Goal: Task Accomplishment & Management: Manage account settings

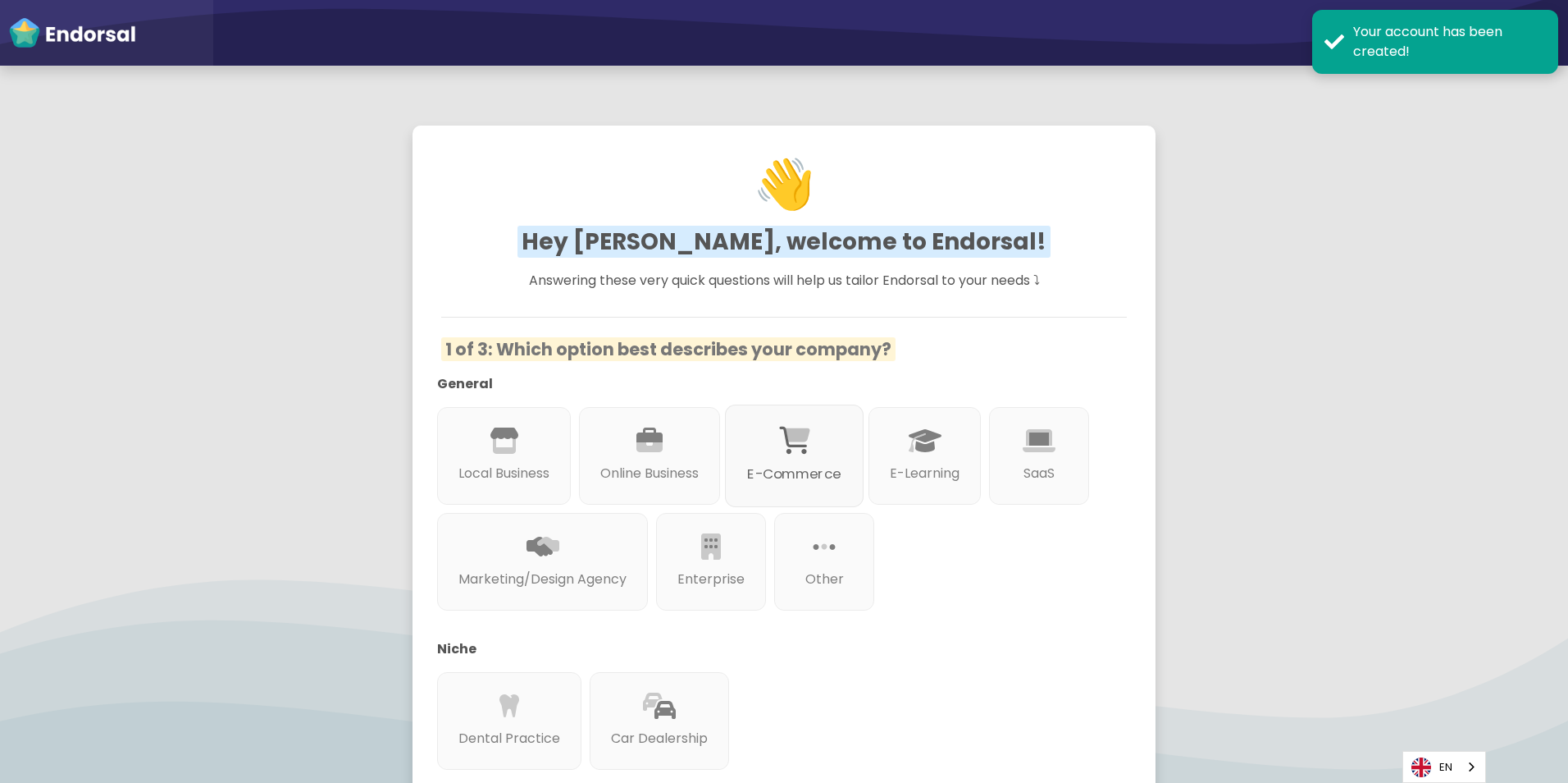
click at [780, 462] on div at bounding box center [794, 459] width 94 height 9
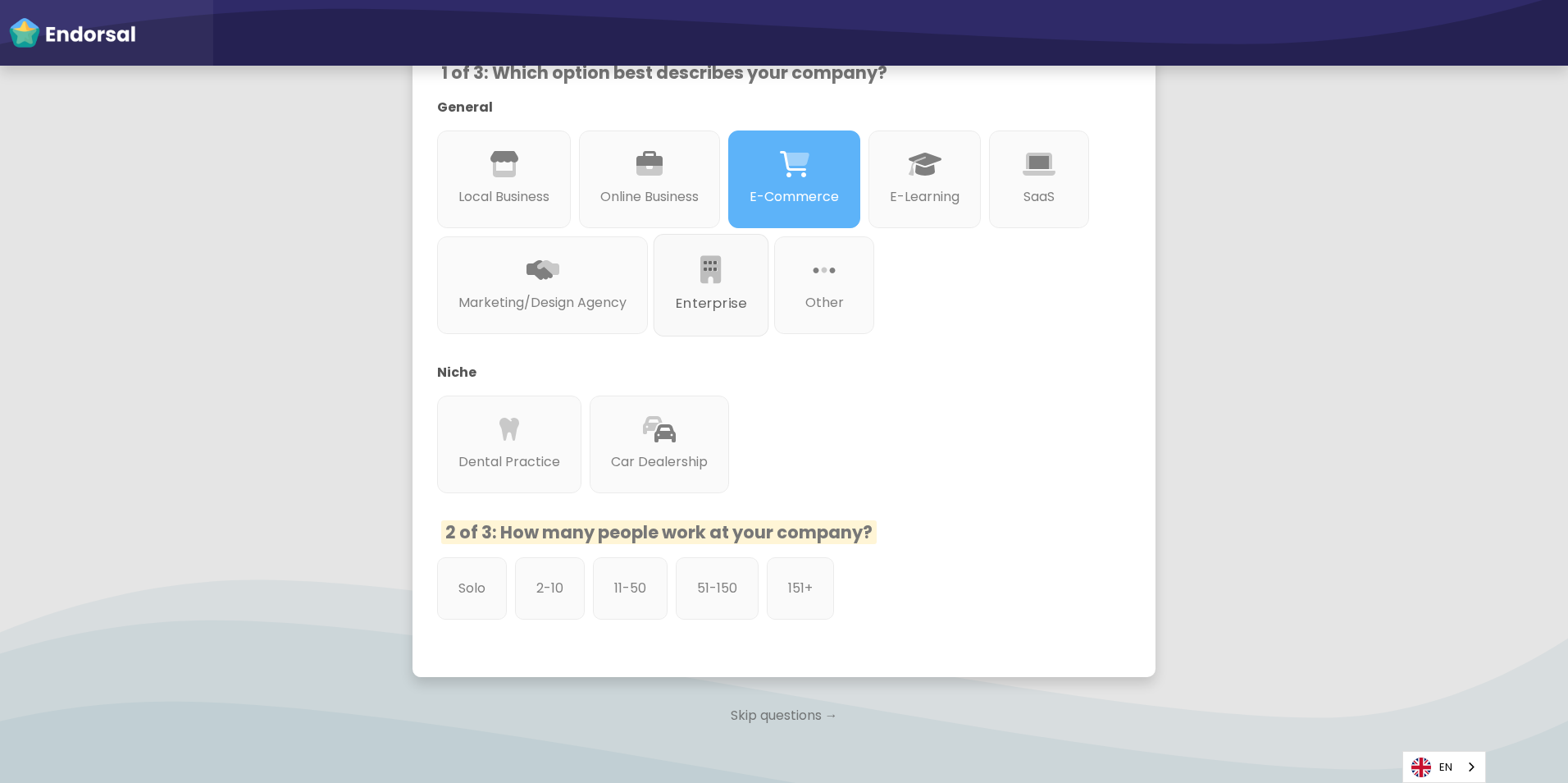
scroll to position [276, 0]
click at [487, 597] on div "Solo" at bounding box center [472, 588] width 73 height 65
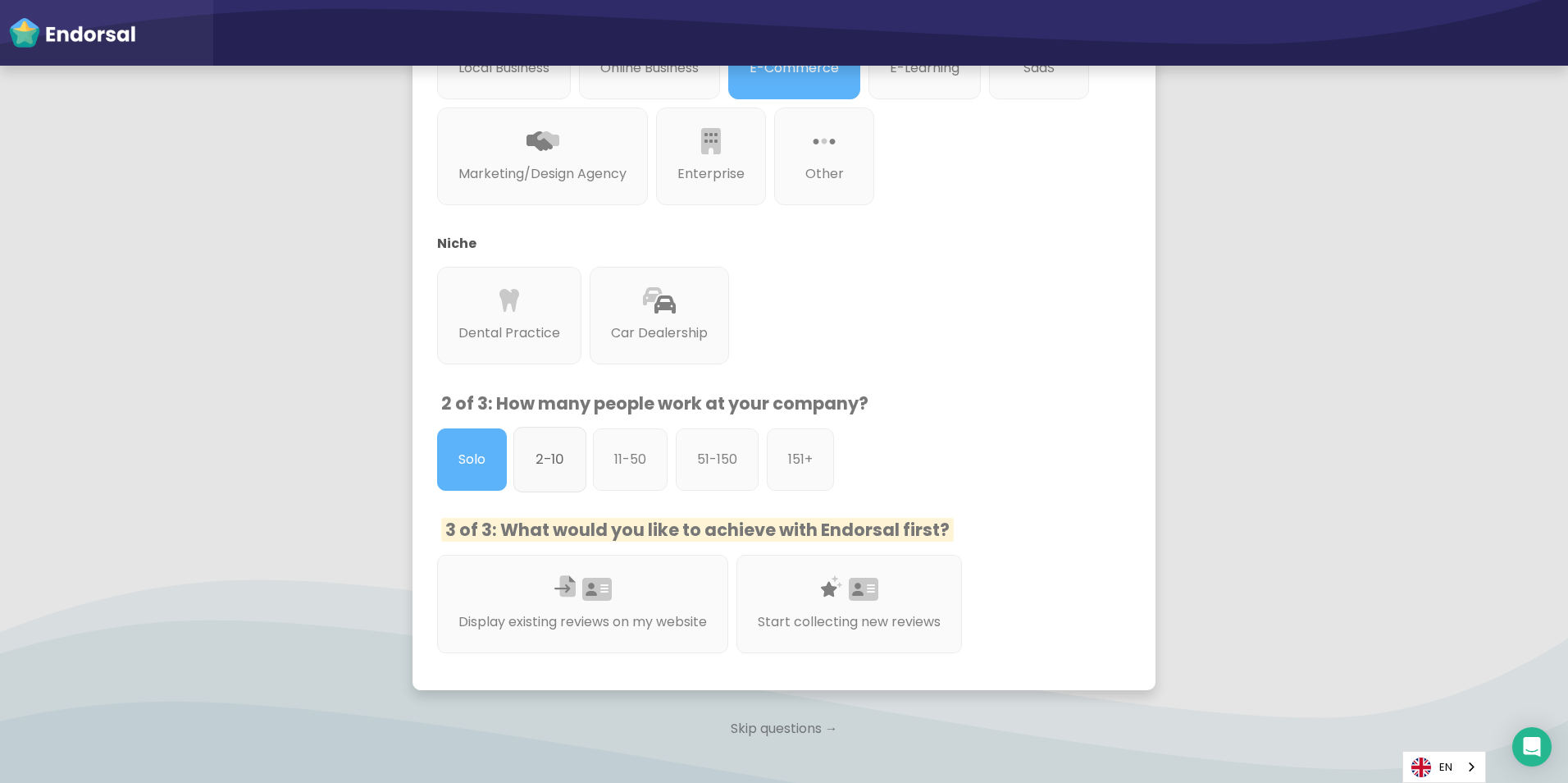
scroll to position [416, 0]
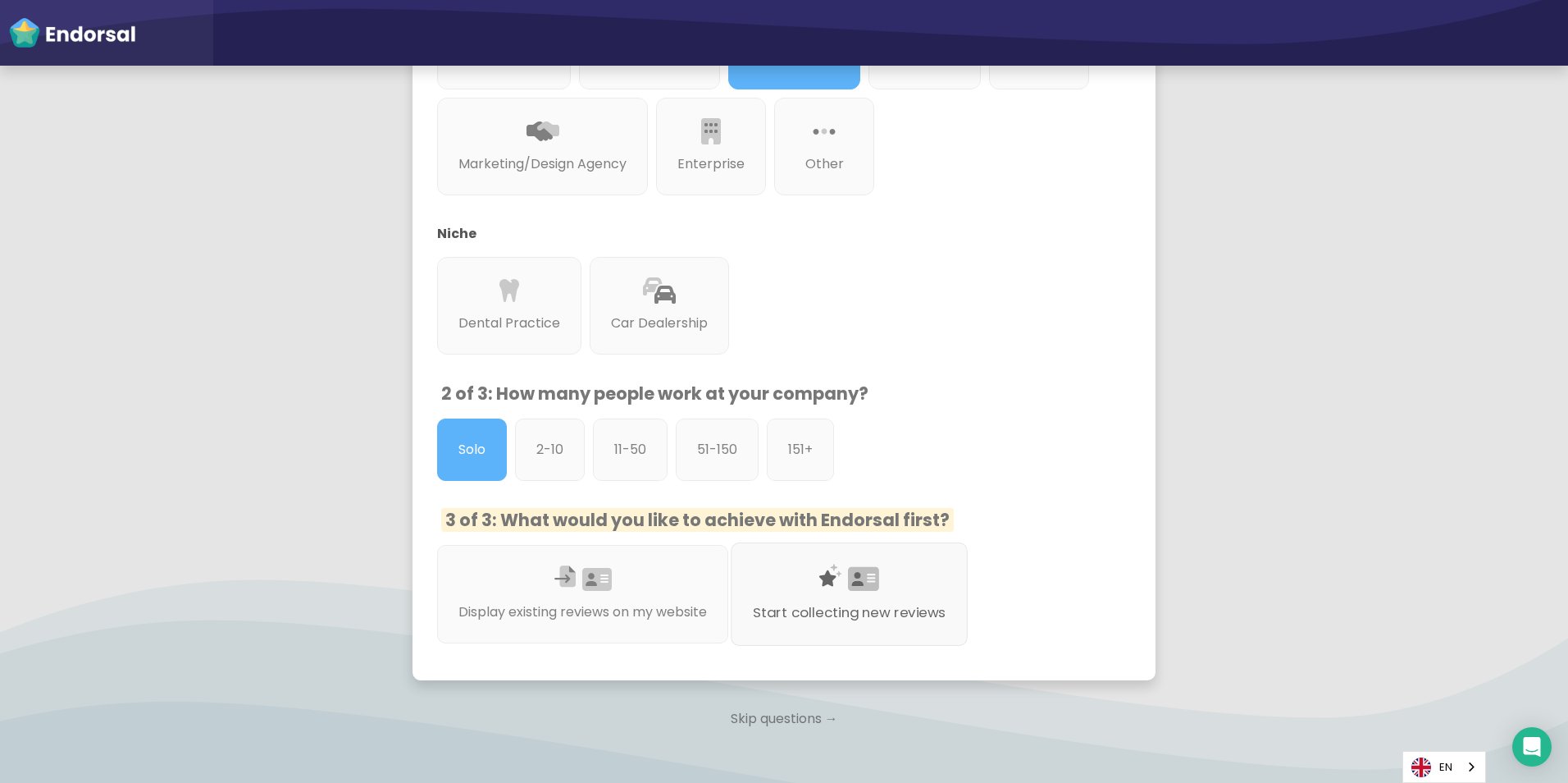
click at [836, 597] on div at bounding box center [849, 598] width 192 height 9
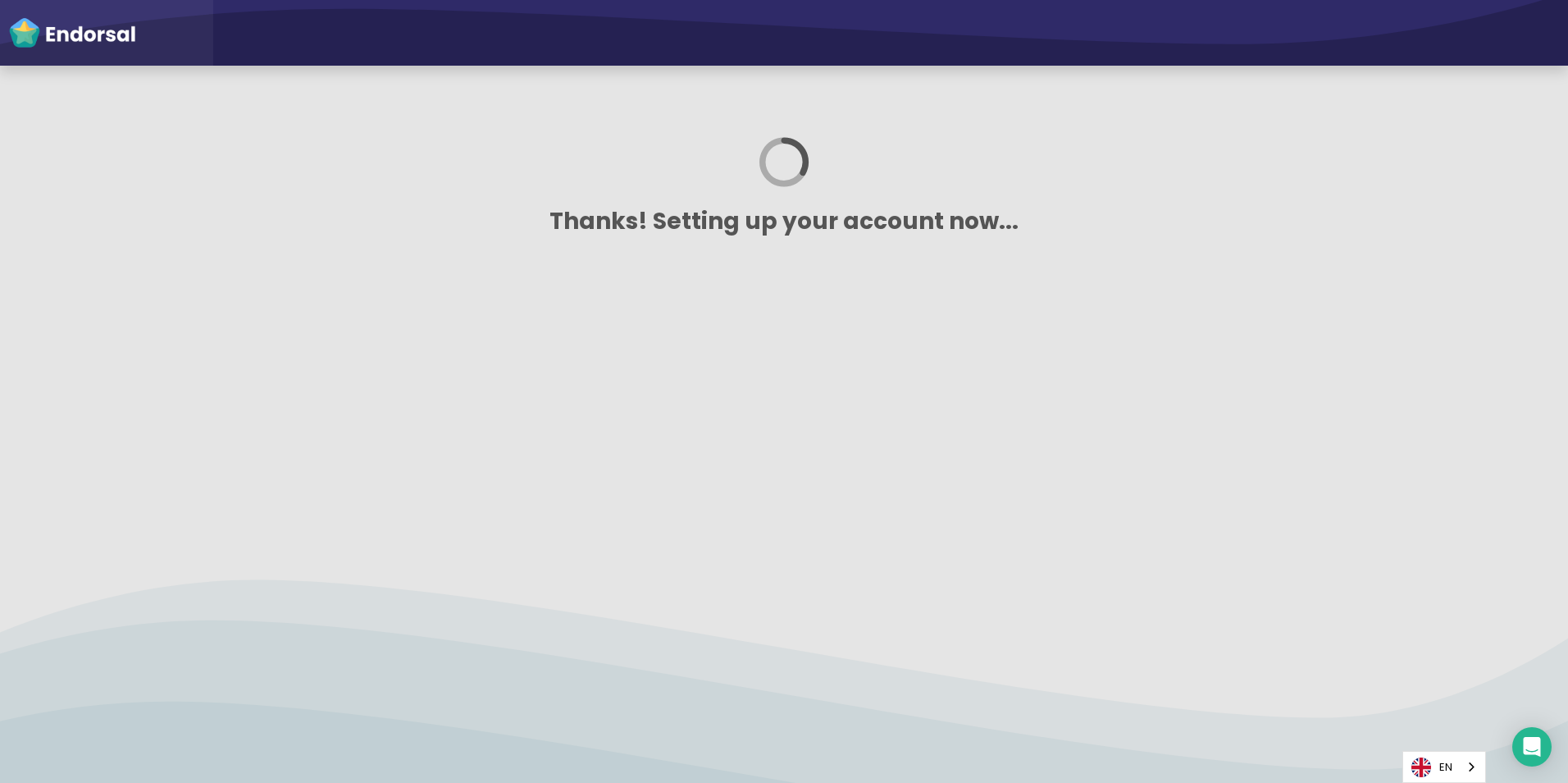
scroll to position [0, 0]
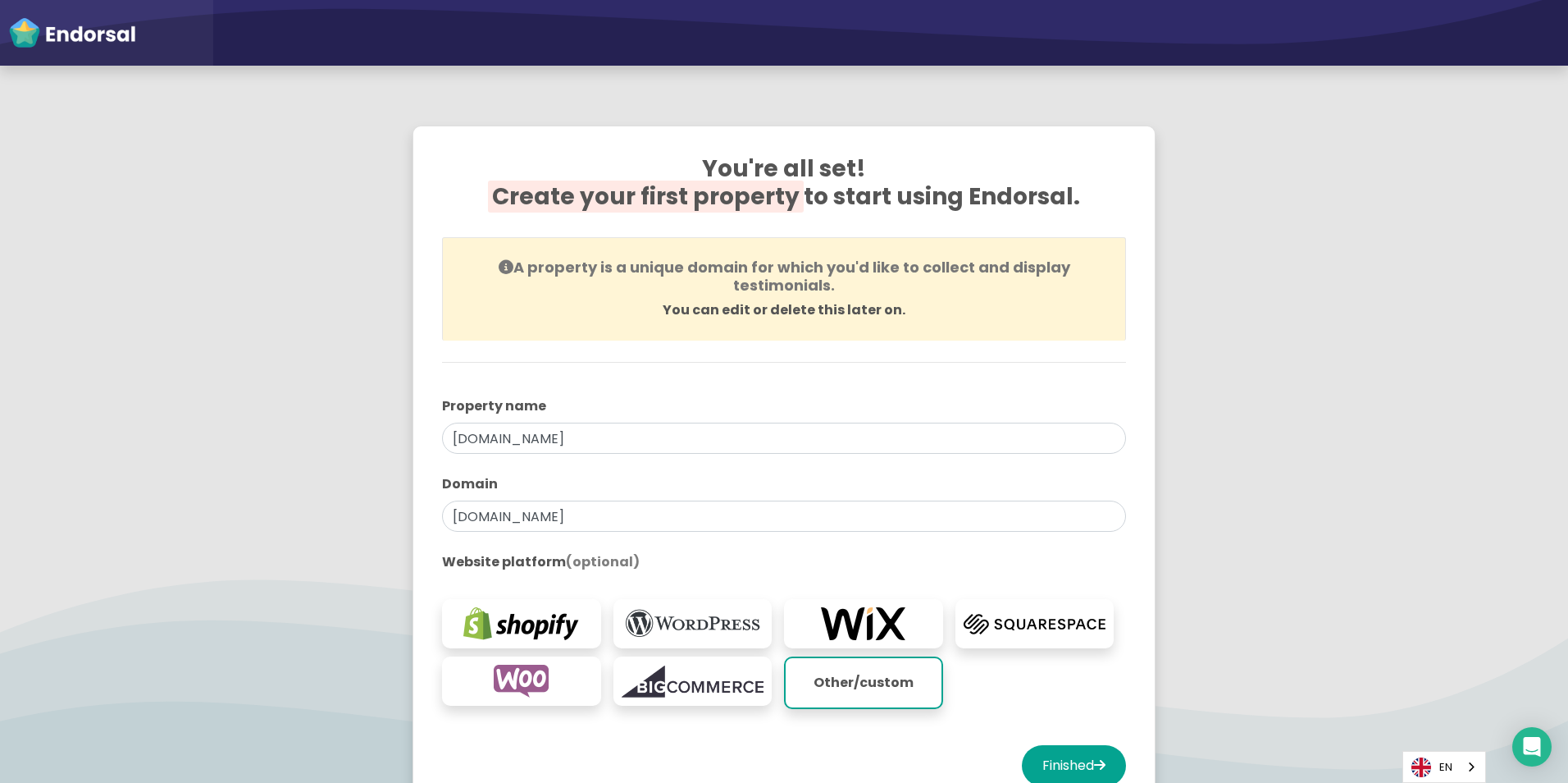
click at [511, 632] on img at bounding box center [521, 623] width 142 height 33
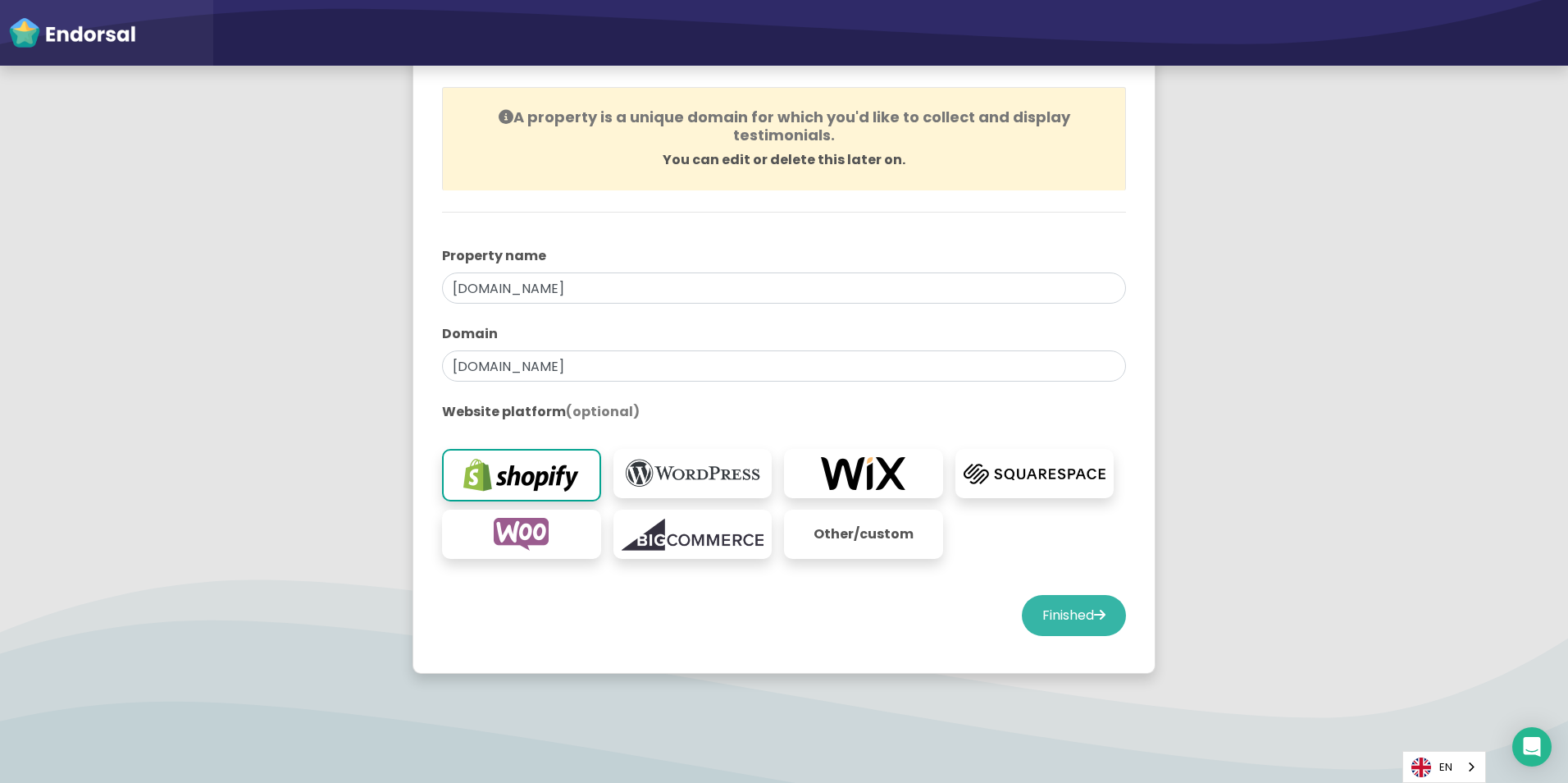
scroll to position [155, 0]
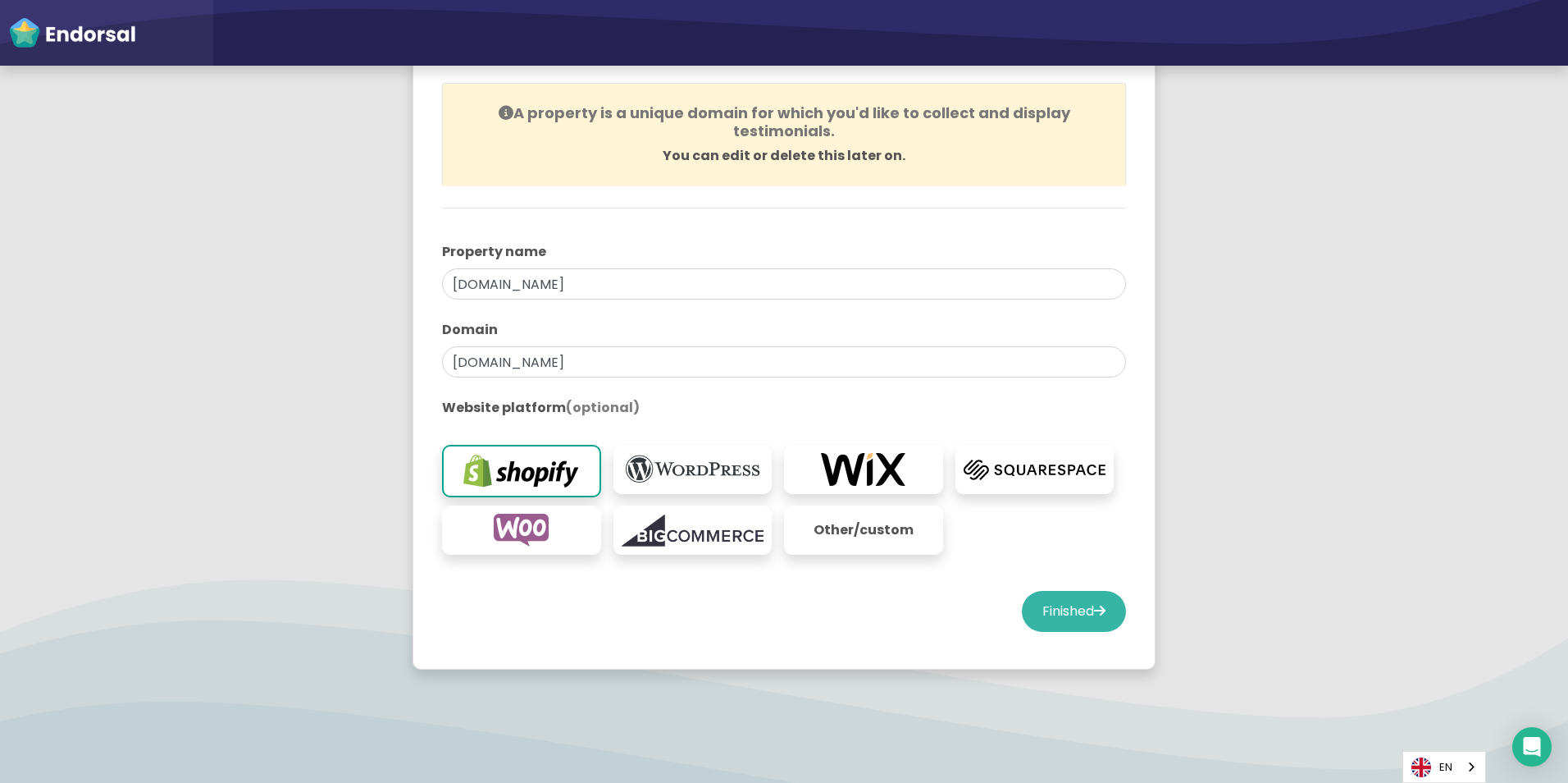
click at [1051, 617] on button "Finished" at bounding box center [1074, 612] width 104 height 41
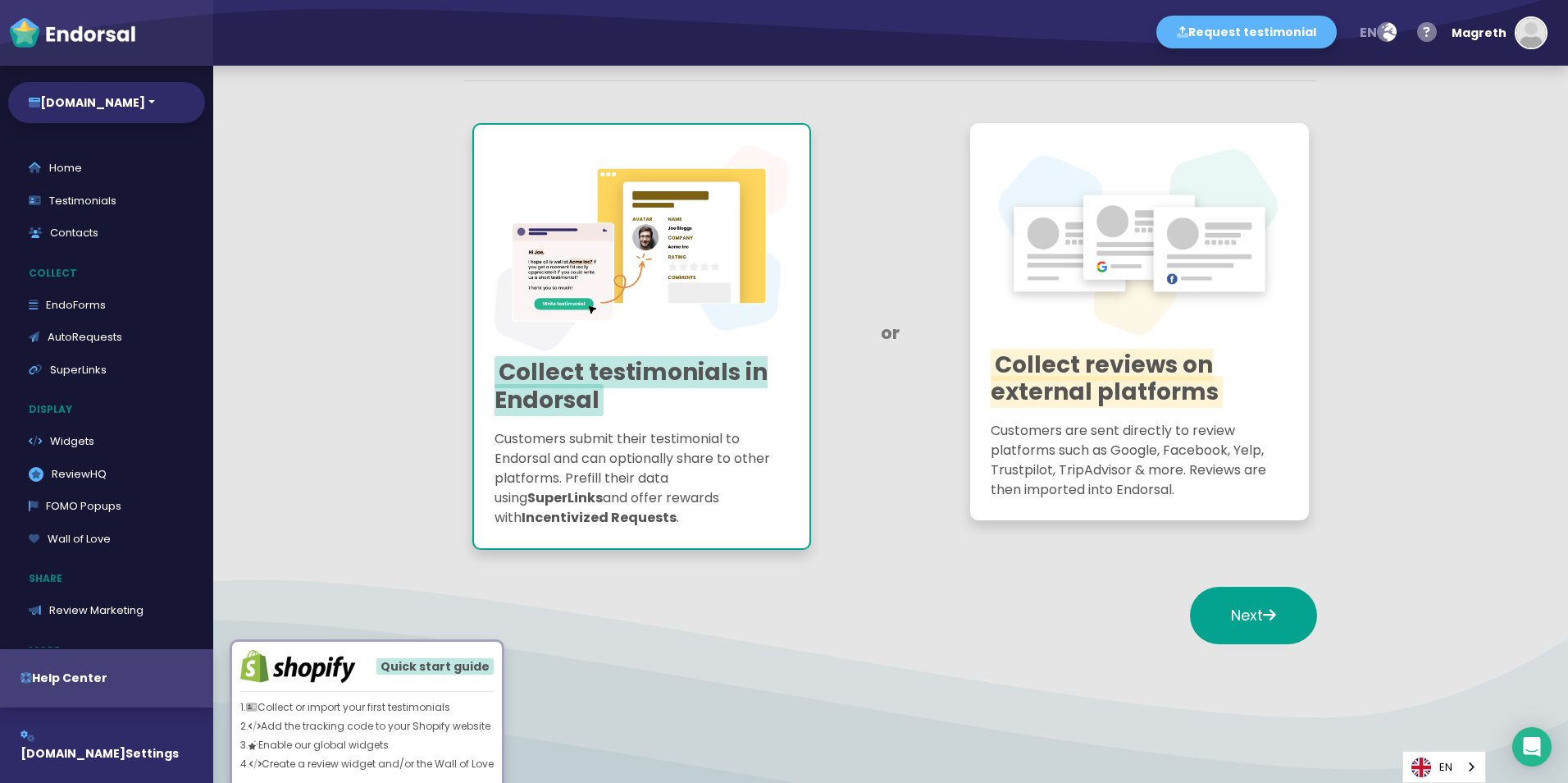
scroll to position [140, 0]
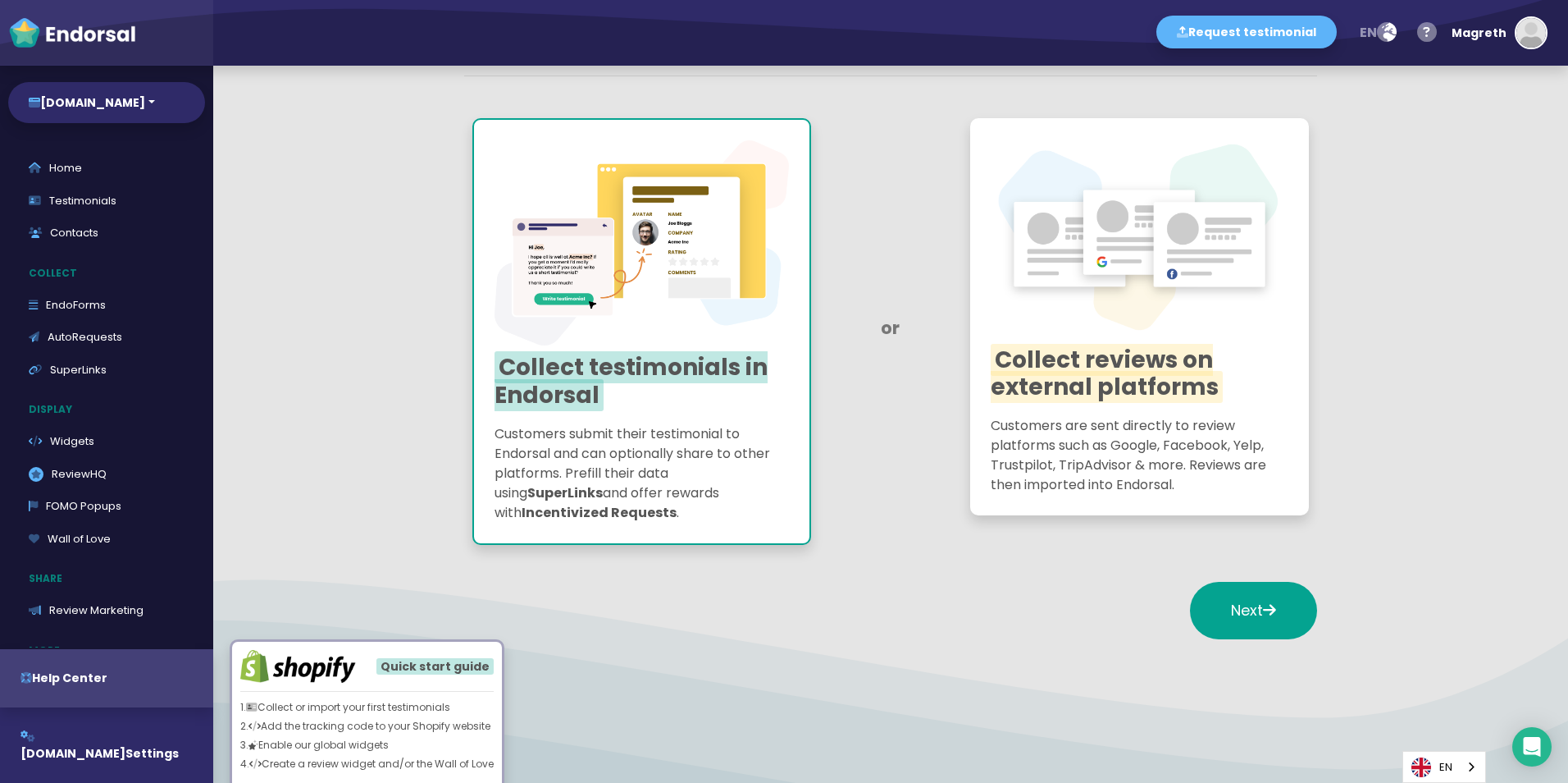
click at [707, 447] on p "Customers submit their testimonial to Endorsal and can optionally share to othe…" at bounding box center [642, 473] width 295 height 98
click at [1263, 612] on icon at bounding box center [1269, 609] width 13 height 15
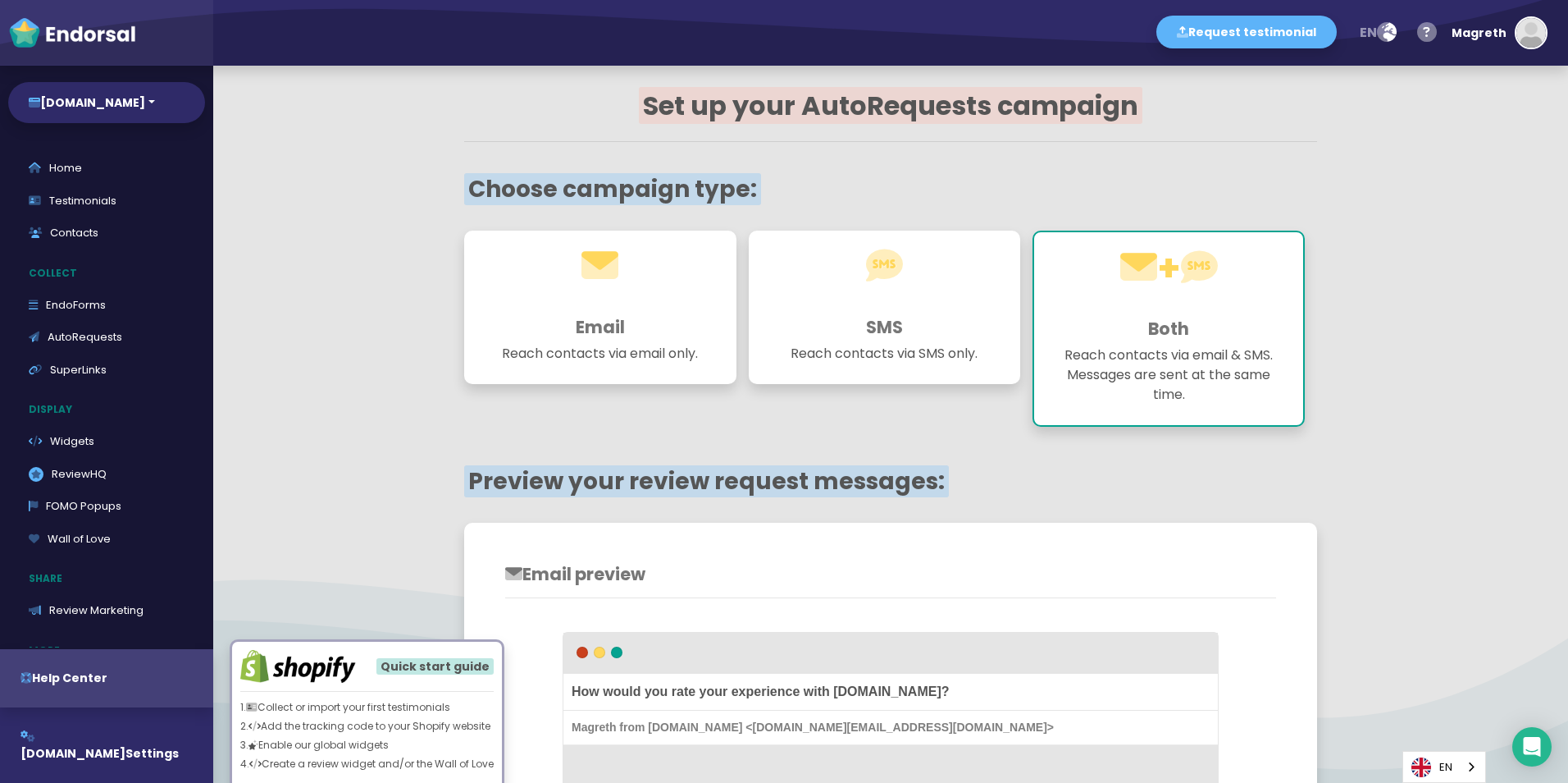
scroll to position [0, 0]
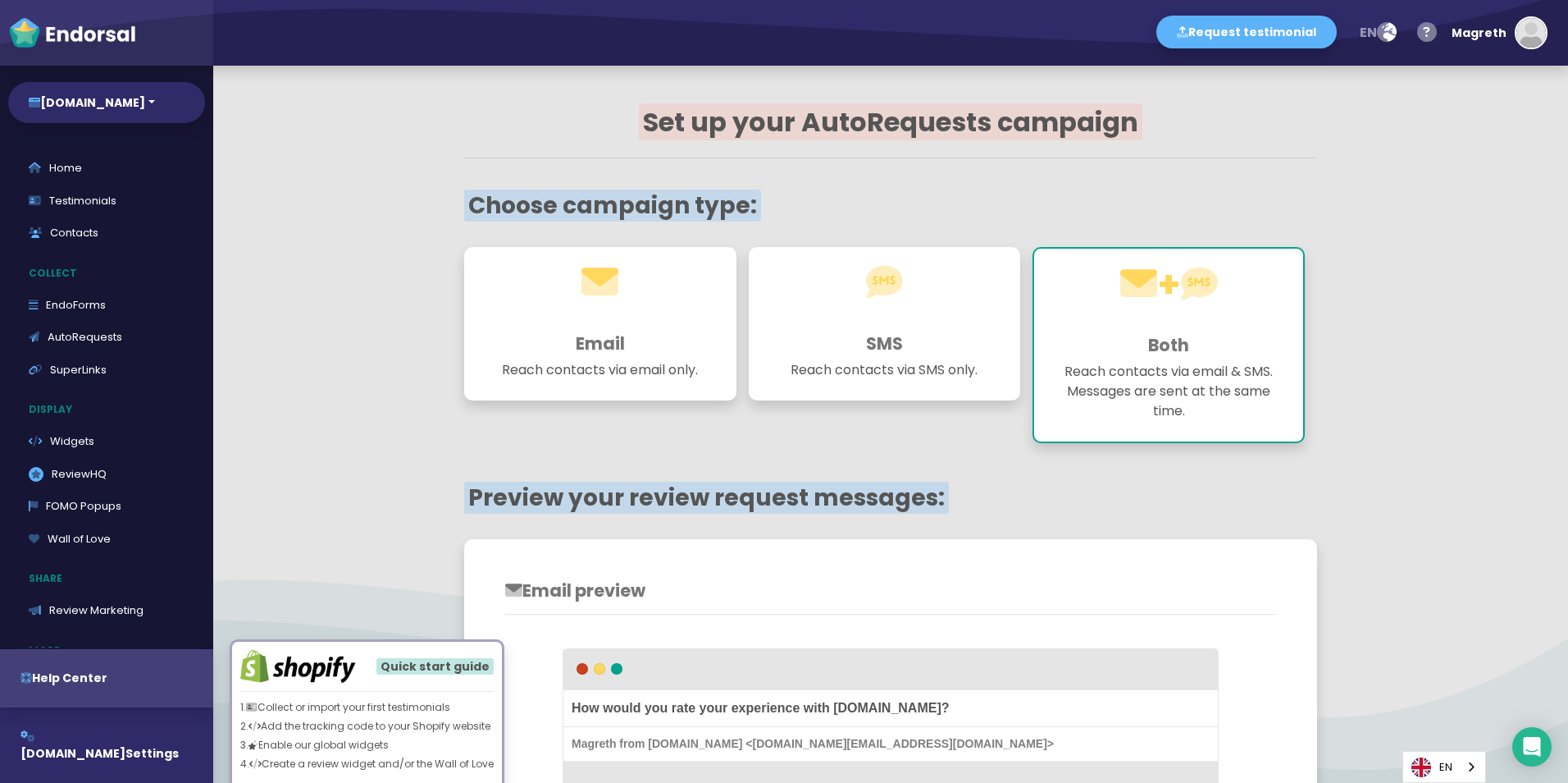
click at [638, 346] on h3 "Email" at bounding box center [600, 343] width 231 height 21
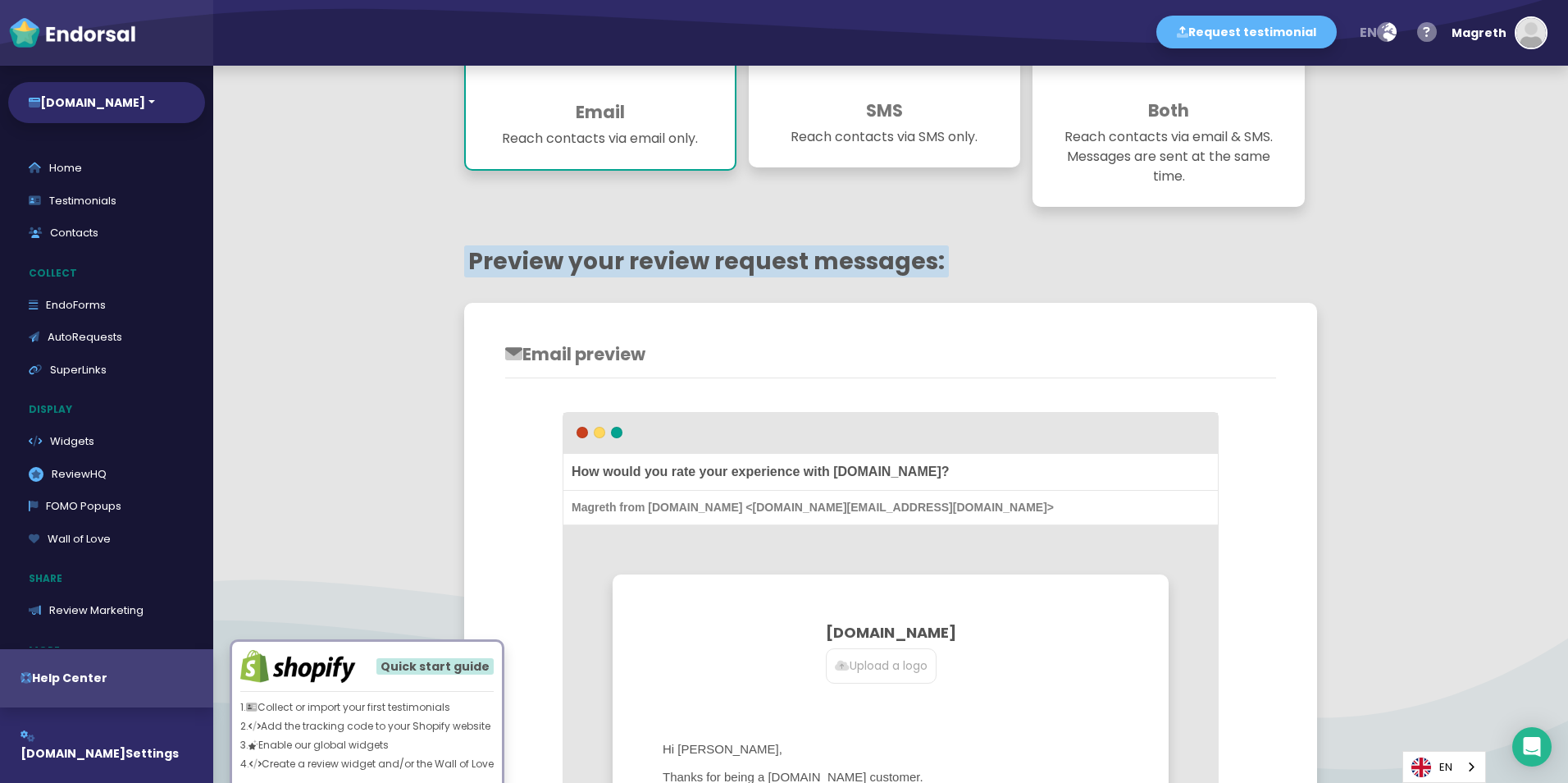
scroll to position [262, 0]
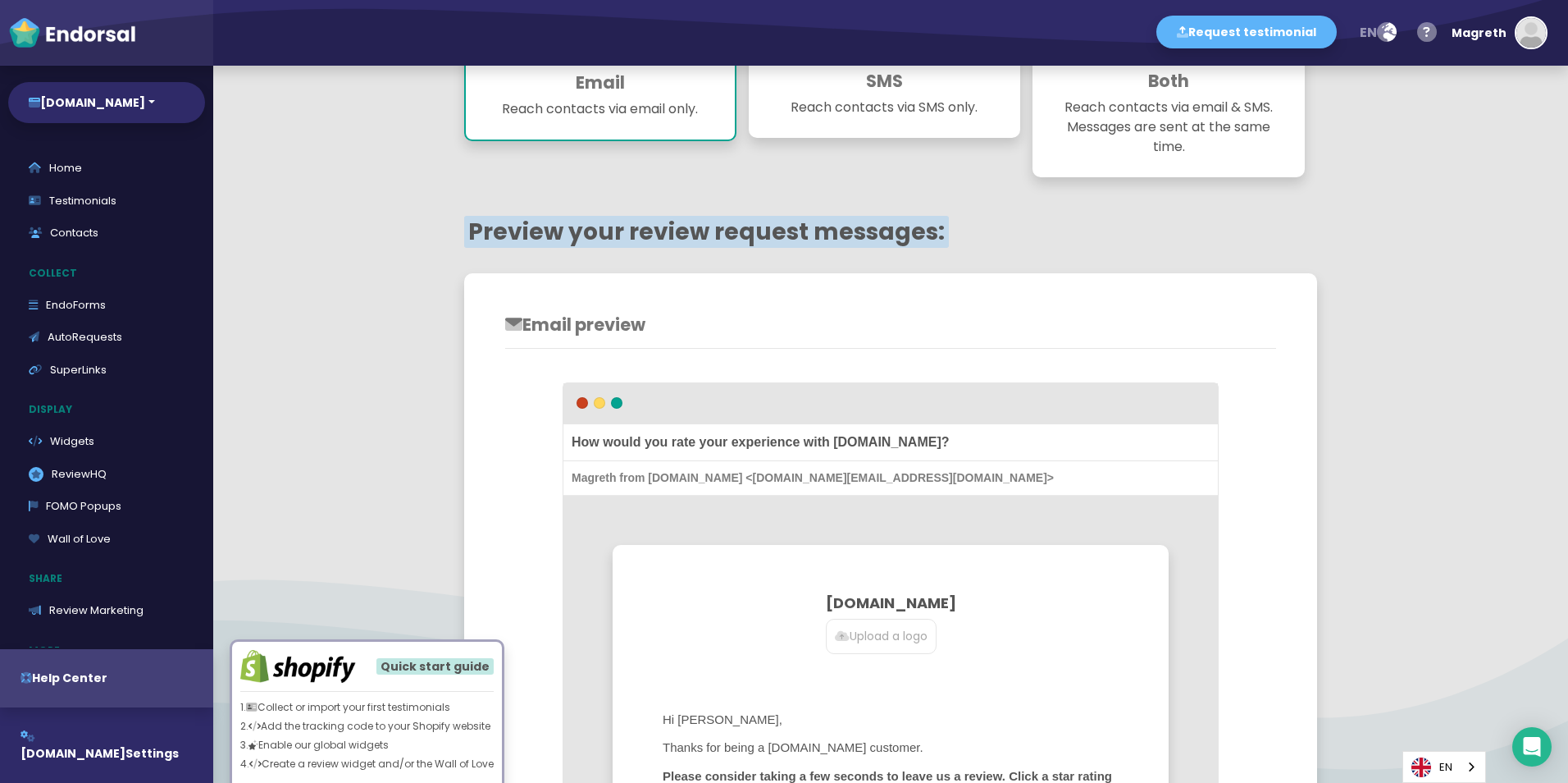
click at [645, 455] on span "How would you rate your experience with [DOMAIN_NAME]?" at bounding box center [890, 442] width 655 height 37
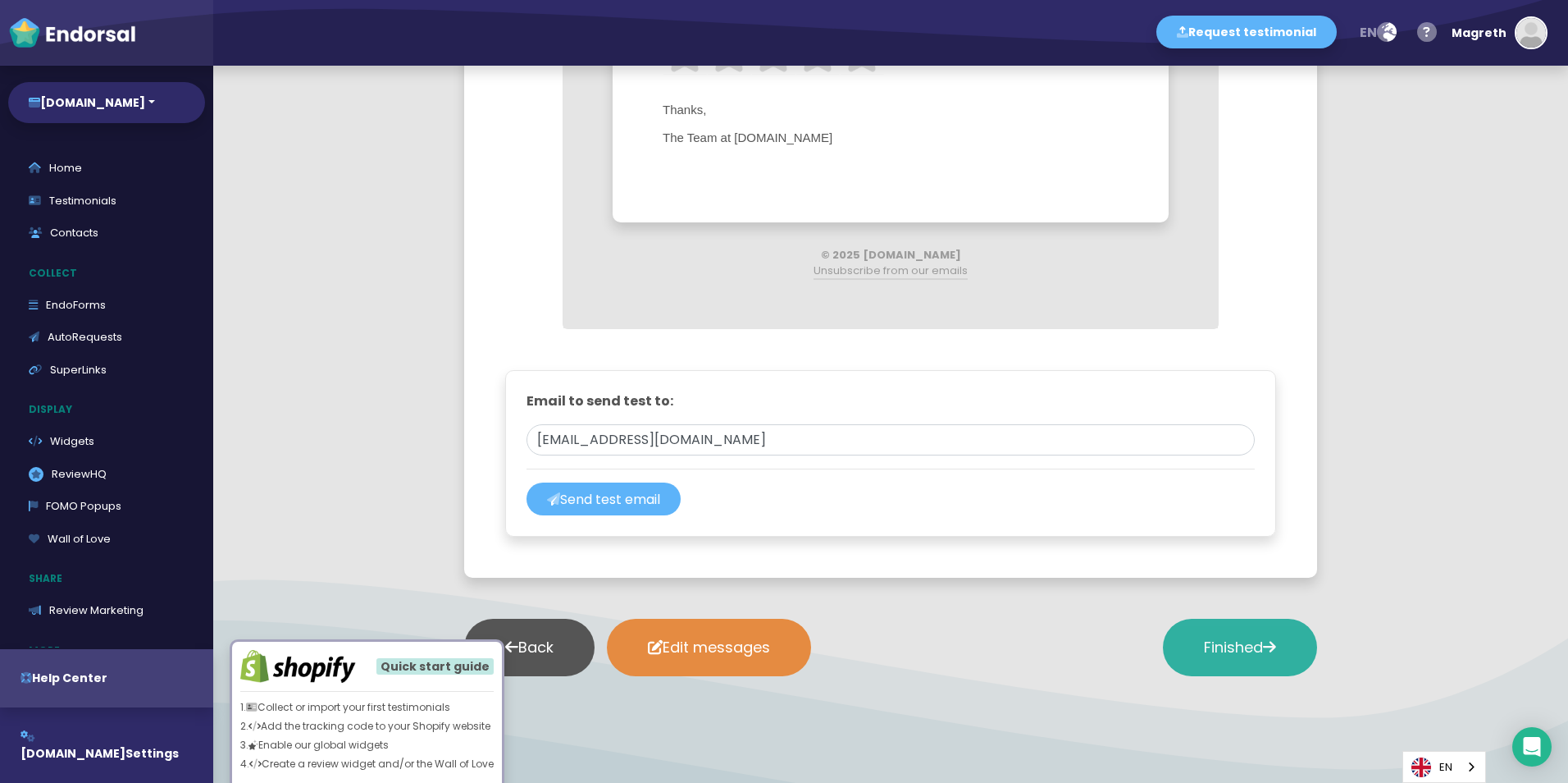
scroll to position [1083, 0]
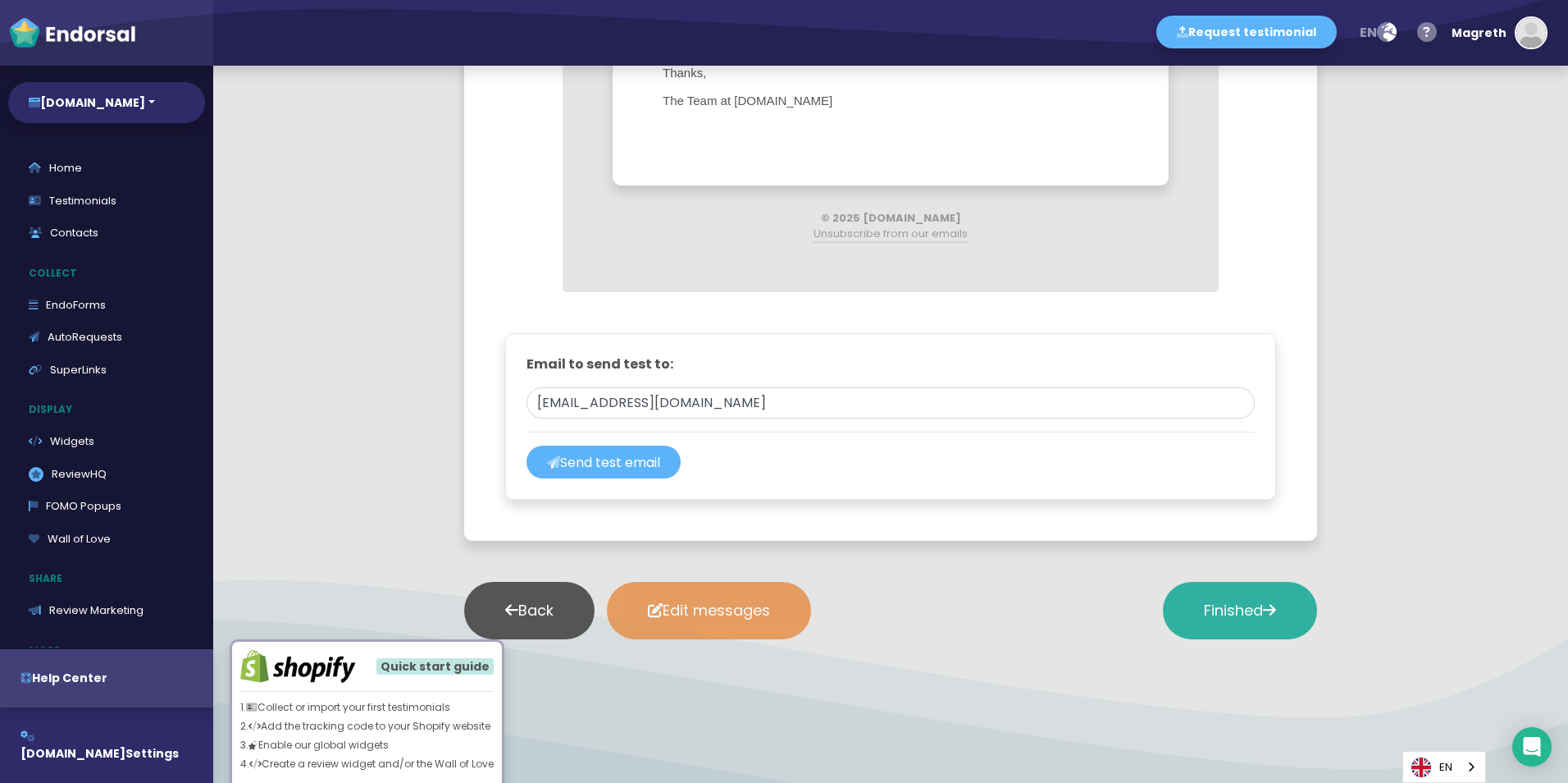
click at [714, 598] on button "Edit messages" at bounding box center [708, 610] width 204 height 57
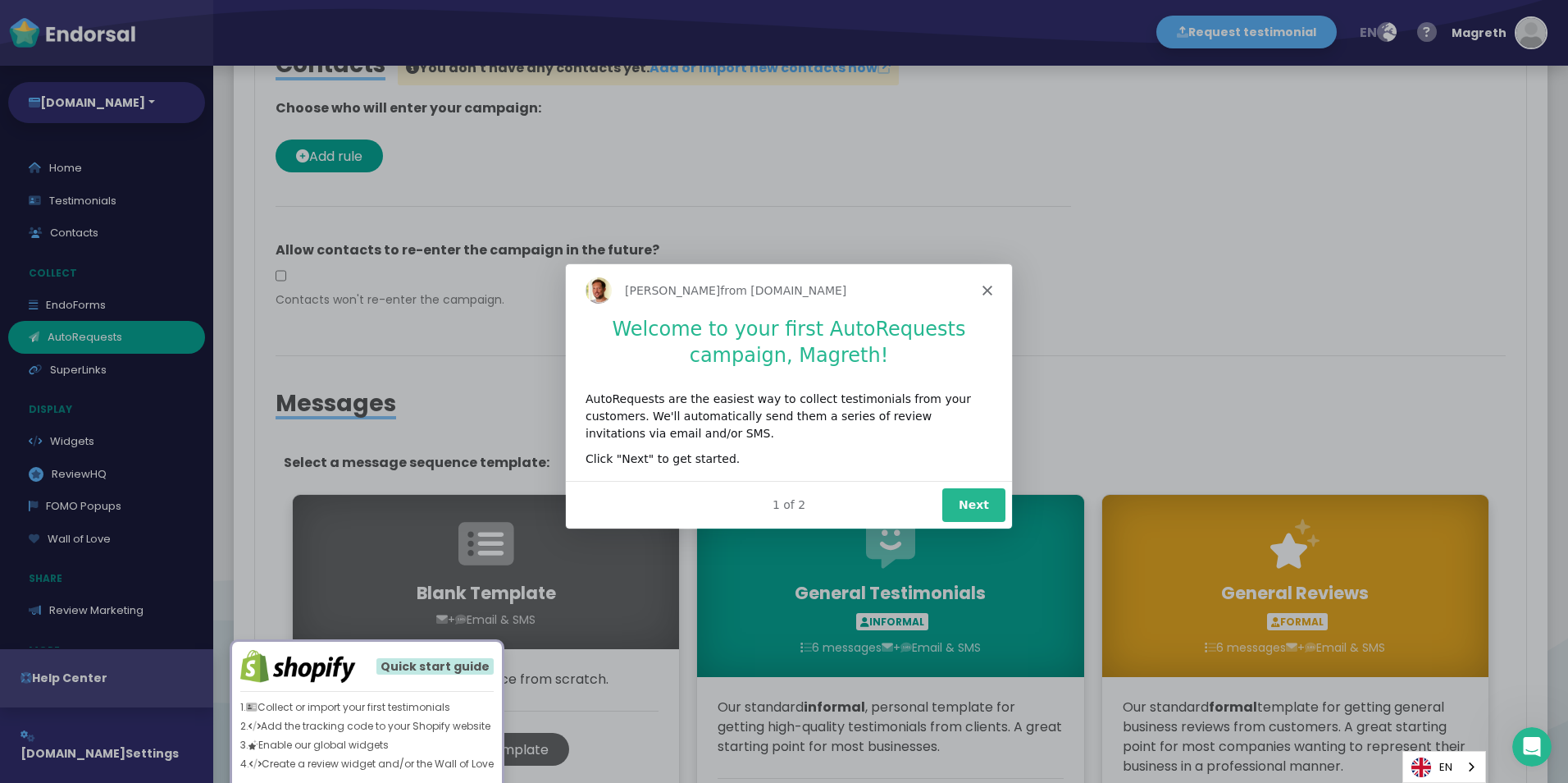
click at [985, 493] on button "Next" at bounding box center [973, 504] width 63 height 34
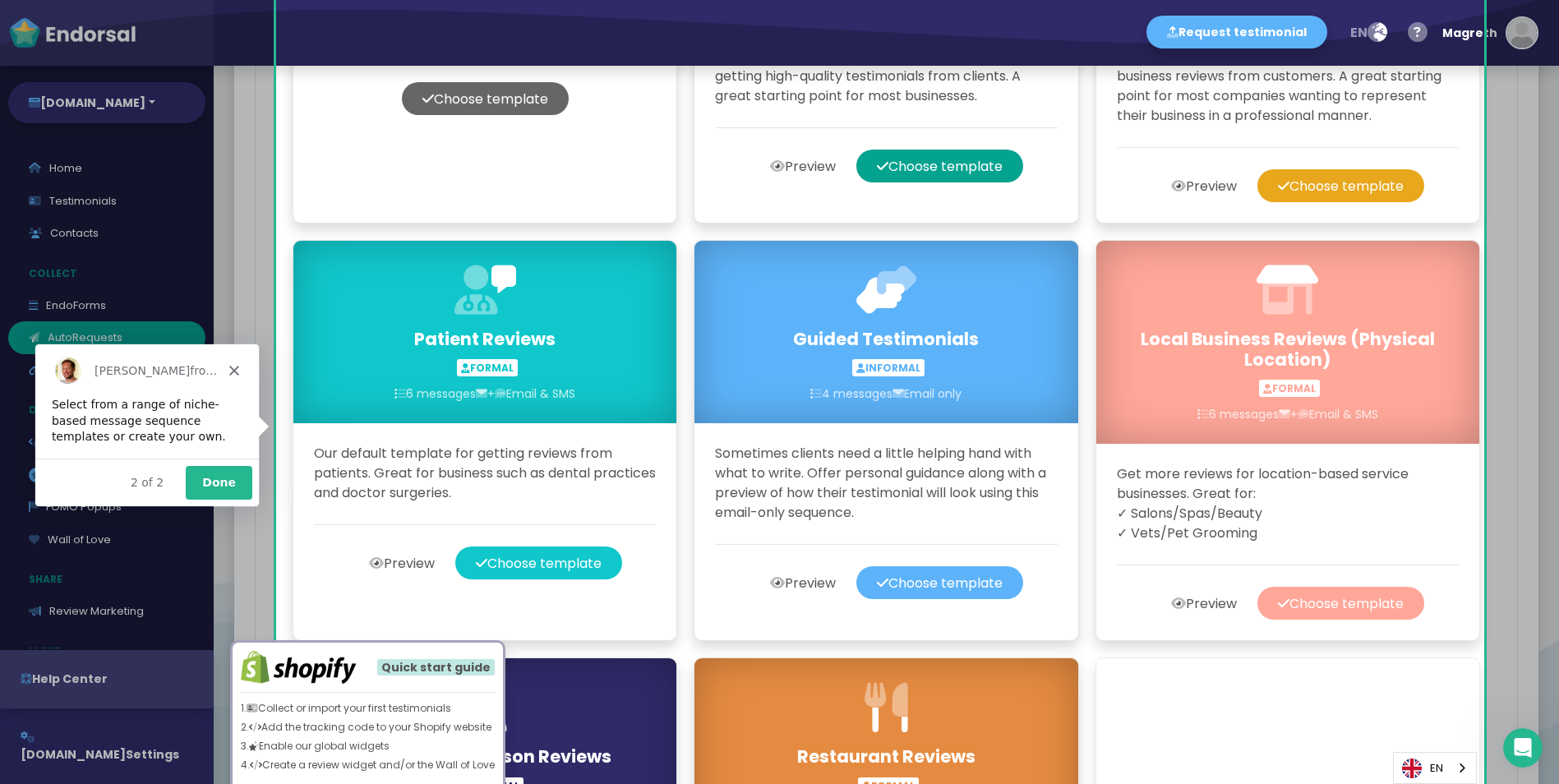
scroll to position [302, 0]
click at [210, 477] on button "Done" at bounding box center [218, 478] width 66 height 34
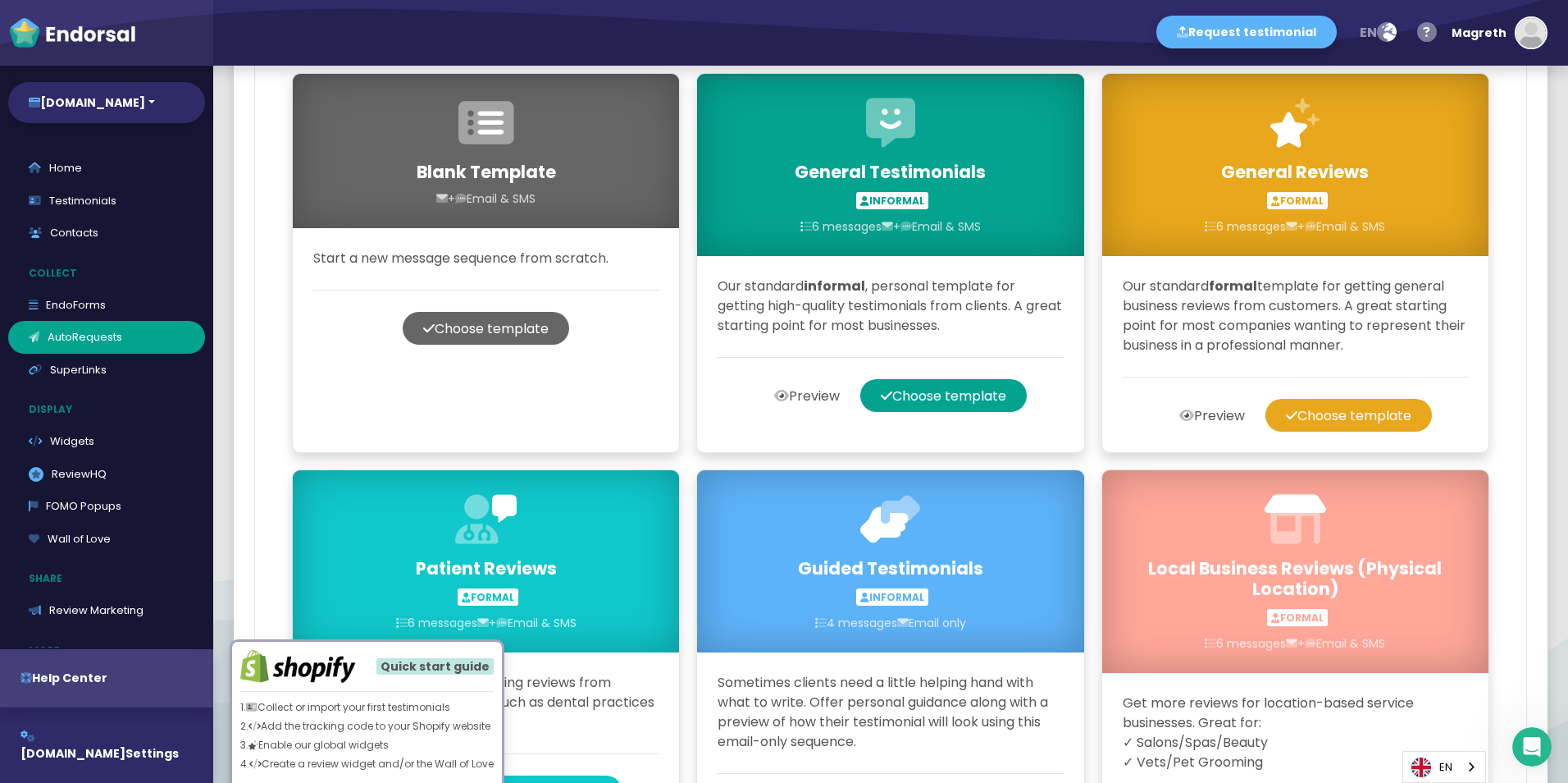
scroll to position [663, 0]
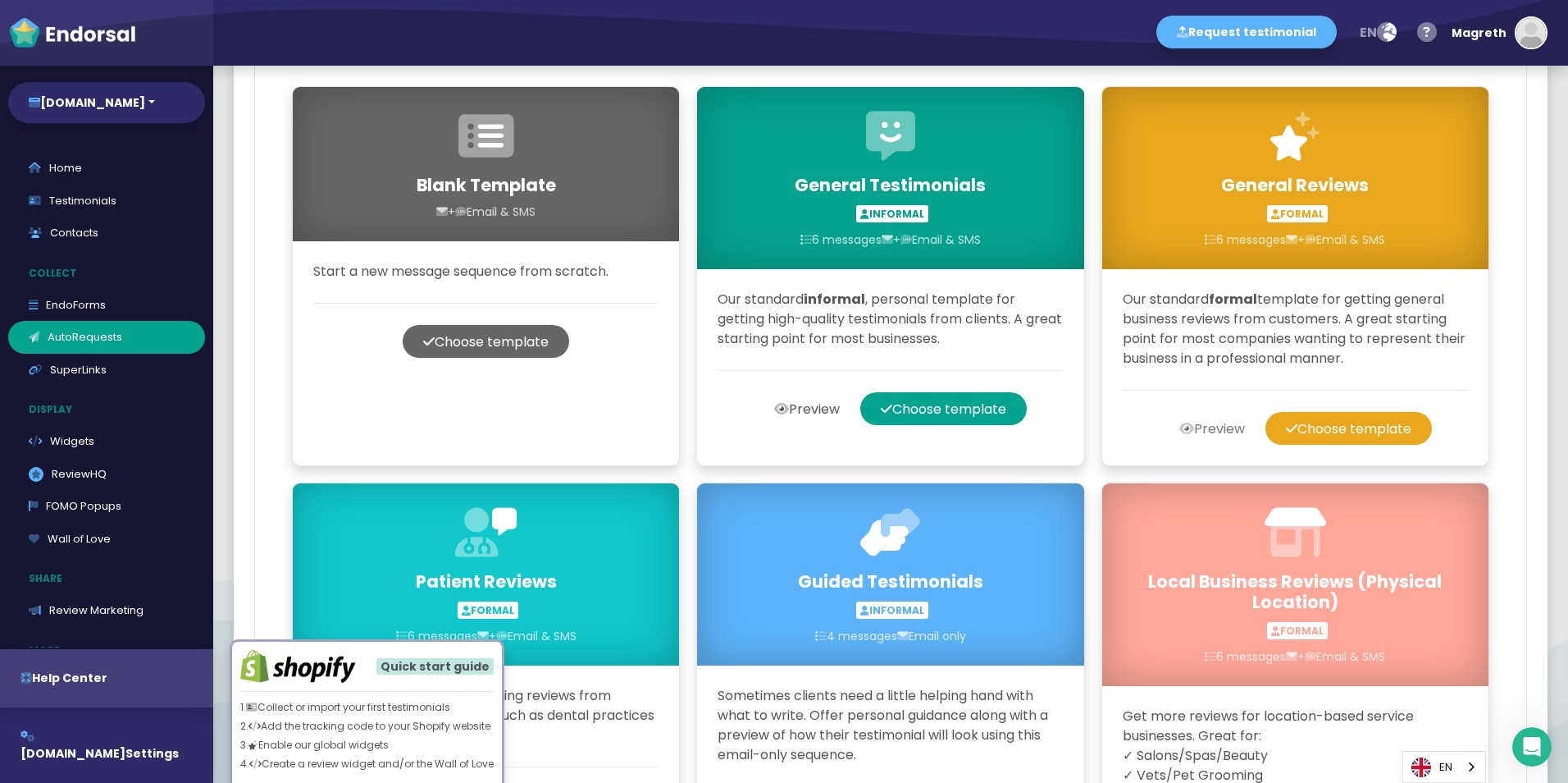
click at [1179, 433] on icon at bounding box center [1187, 429] width 15 height 33
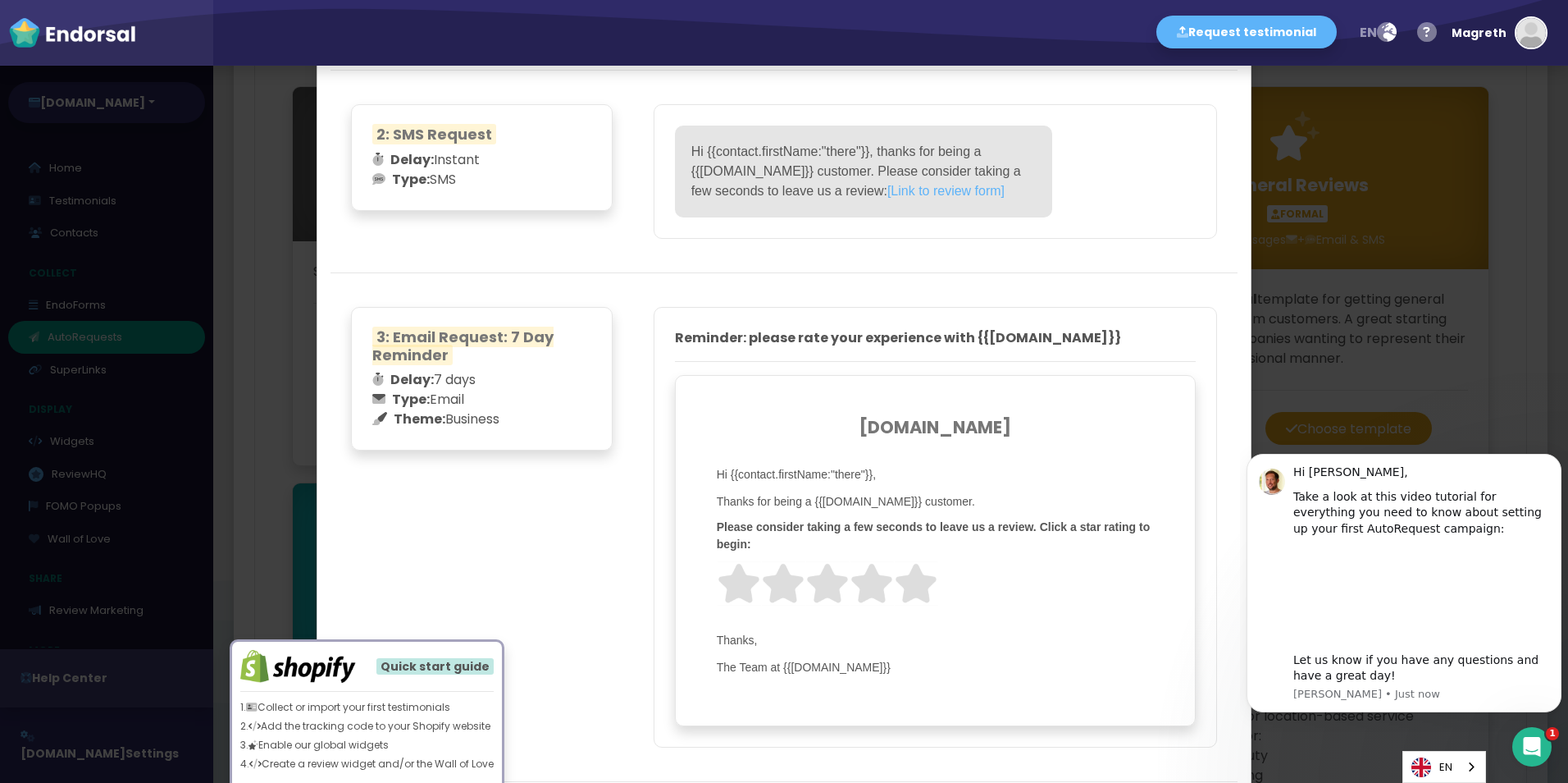
scroll to position [583, 0]
click at [391, 627] on div "Hide" at bounding box center [367, 622] width 47 height 27
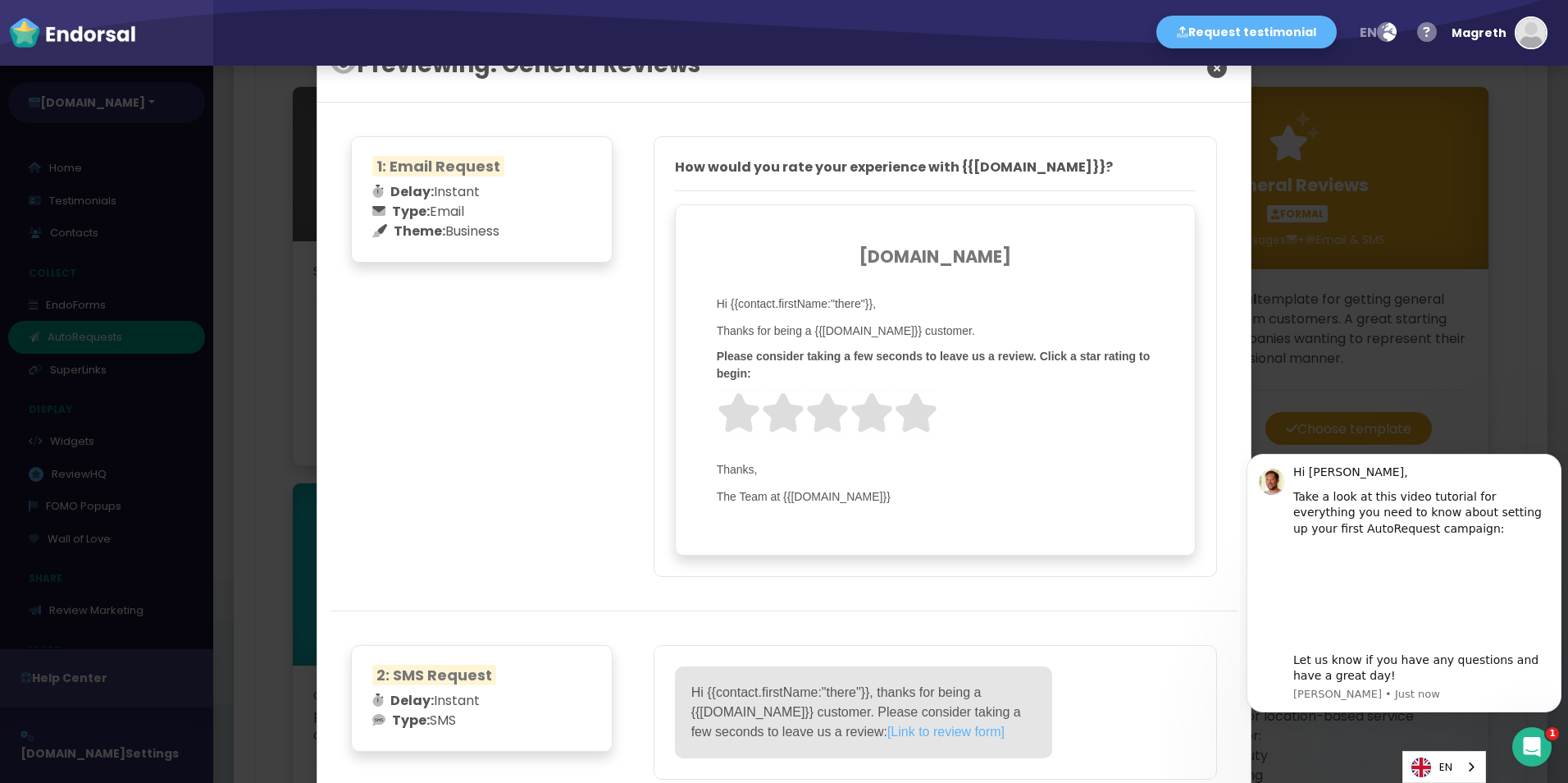
scroll to position [0, 0]
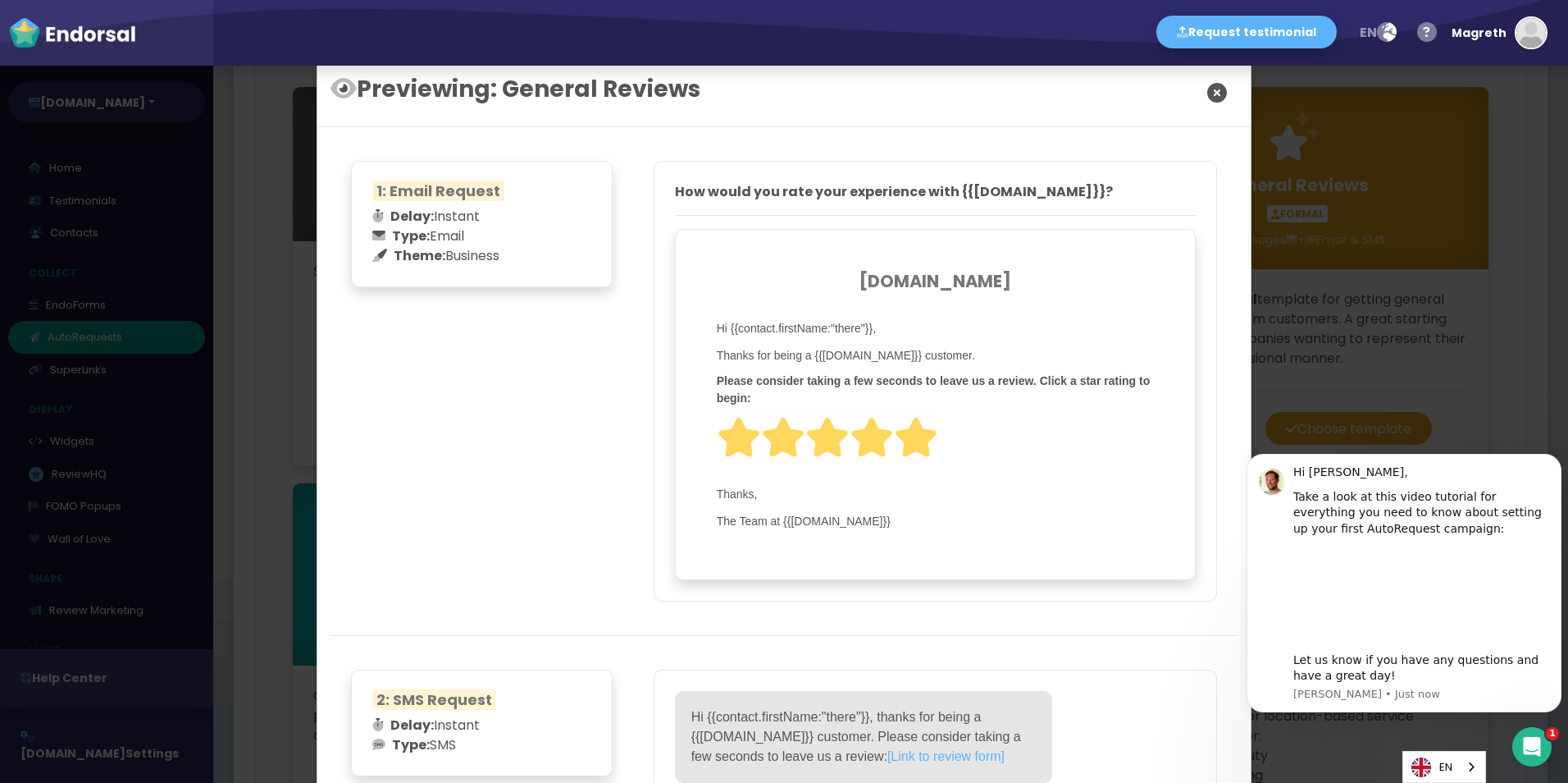
click at [914, 463] on div at bounding box center [935, 445] width 437 height 60
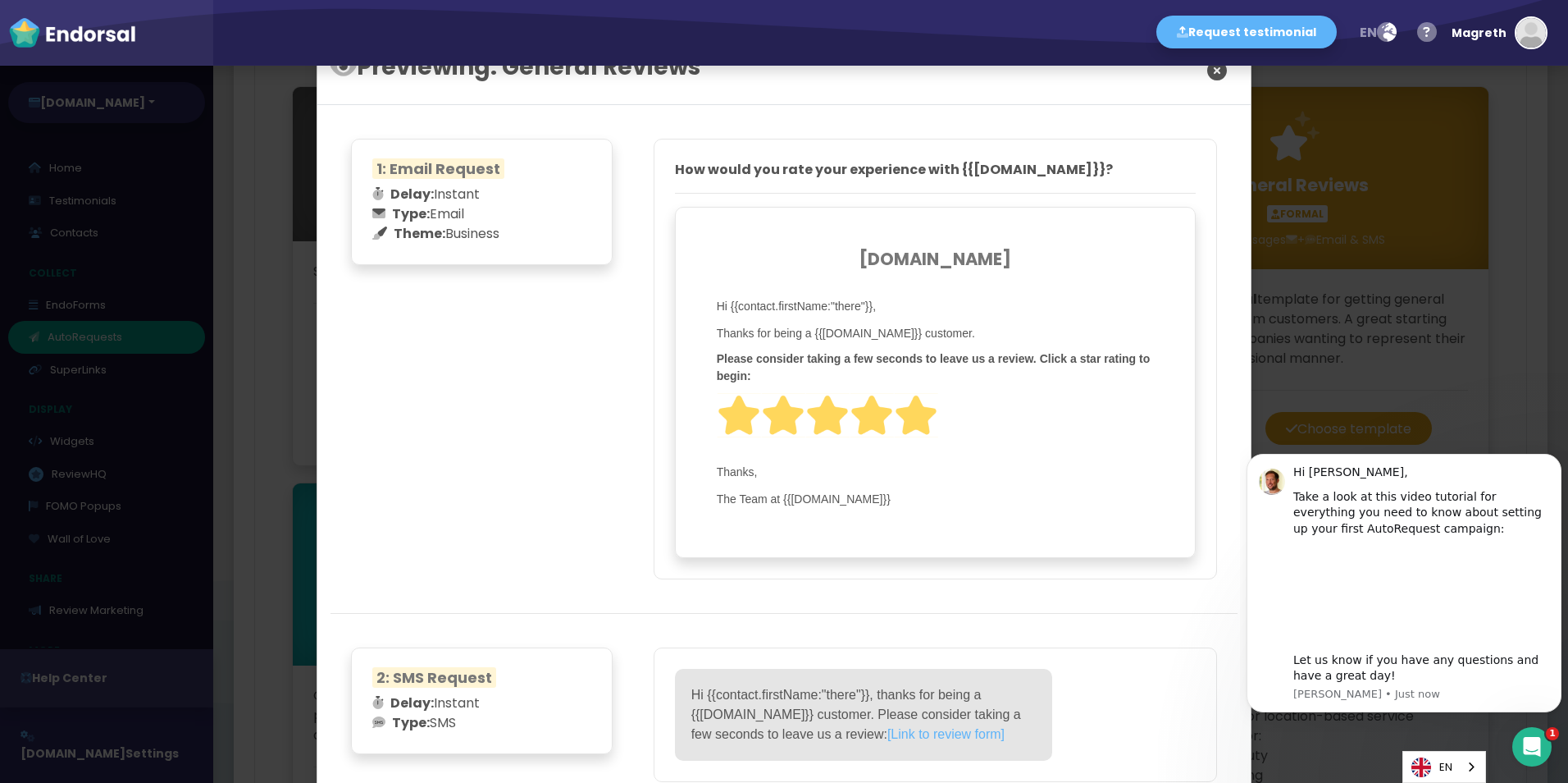
click at [918, 441] on div at bounding box center [935, 423] width 437 height 60
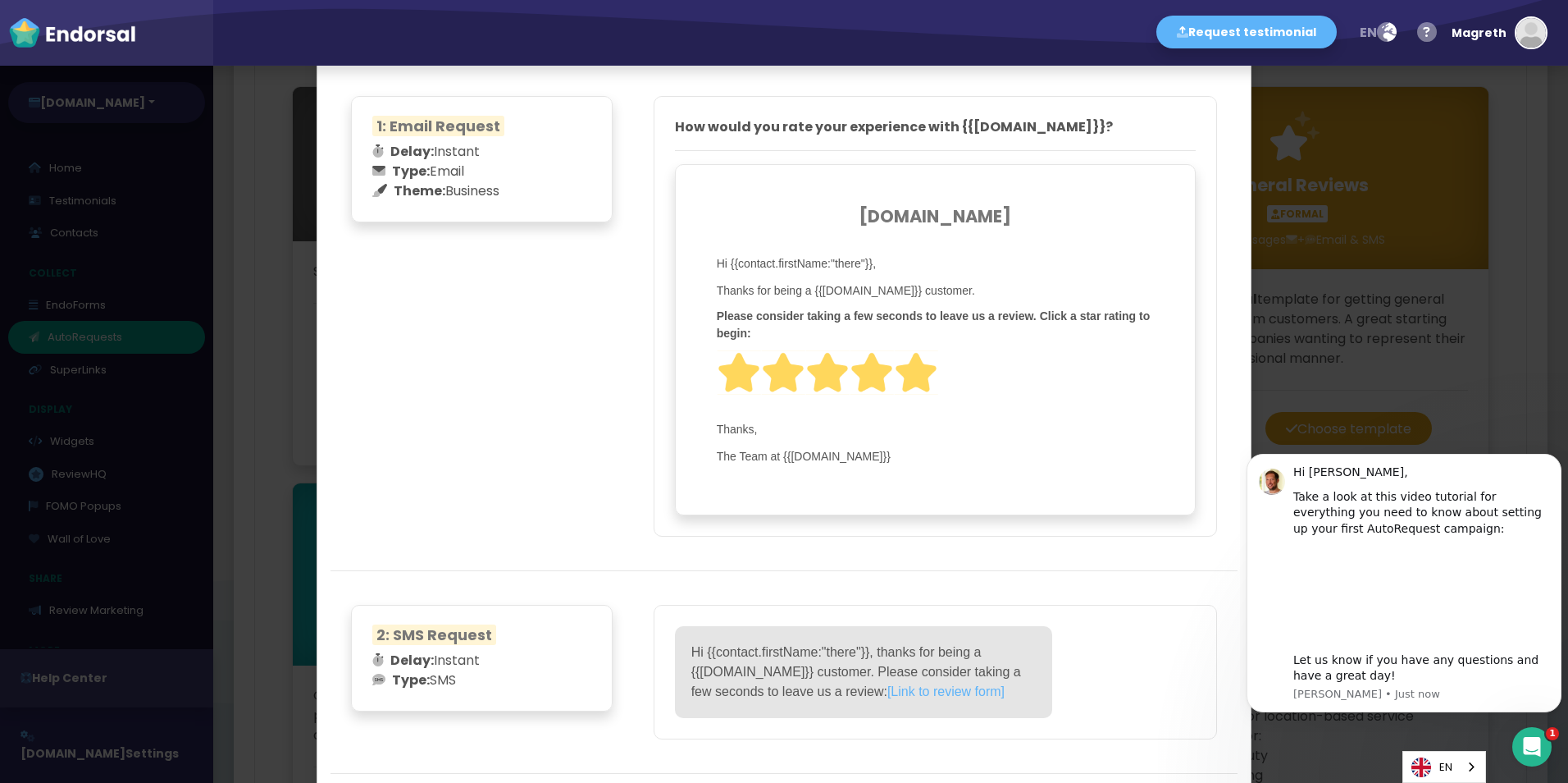
scroll to position [89, 0]
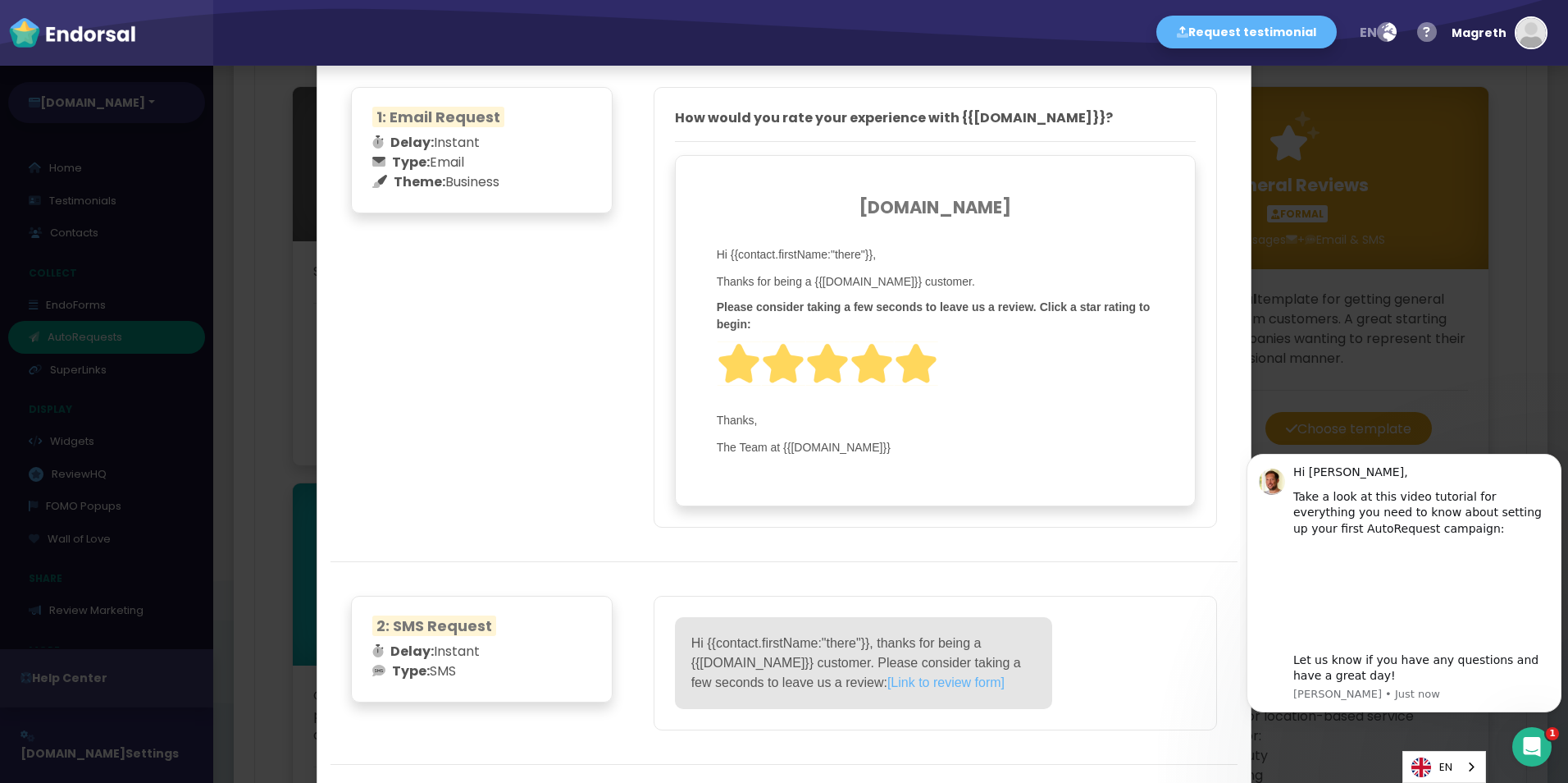
click at [918, 423] on span "Thanks," at bounding box center [935, 420] width 437 height 17
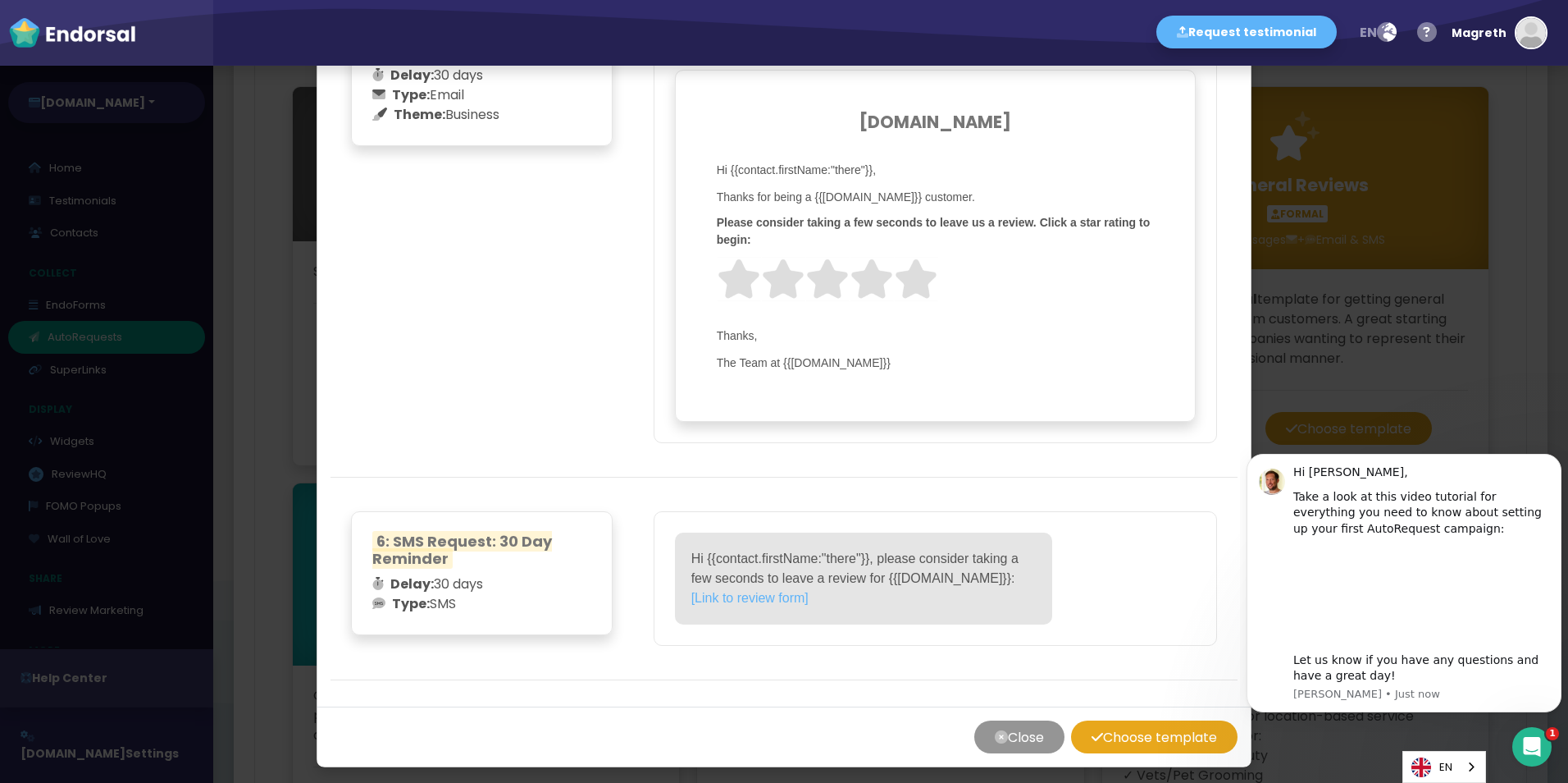
scroll to position [1605, 0]
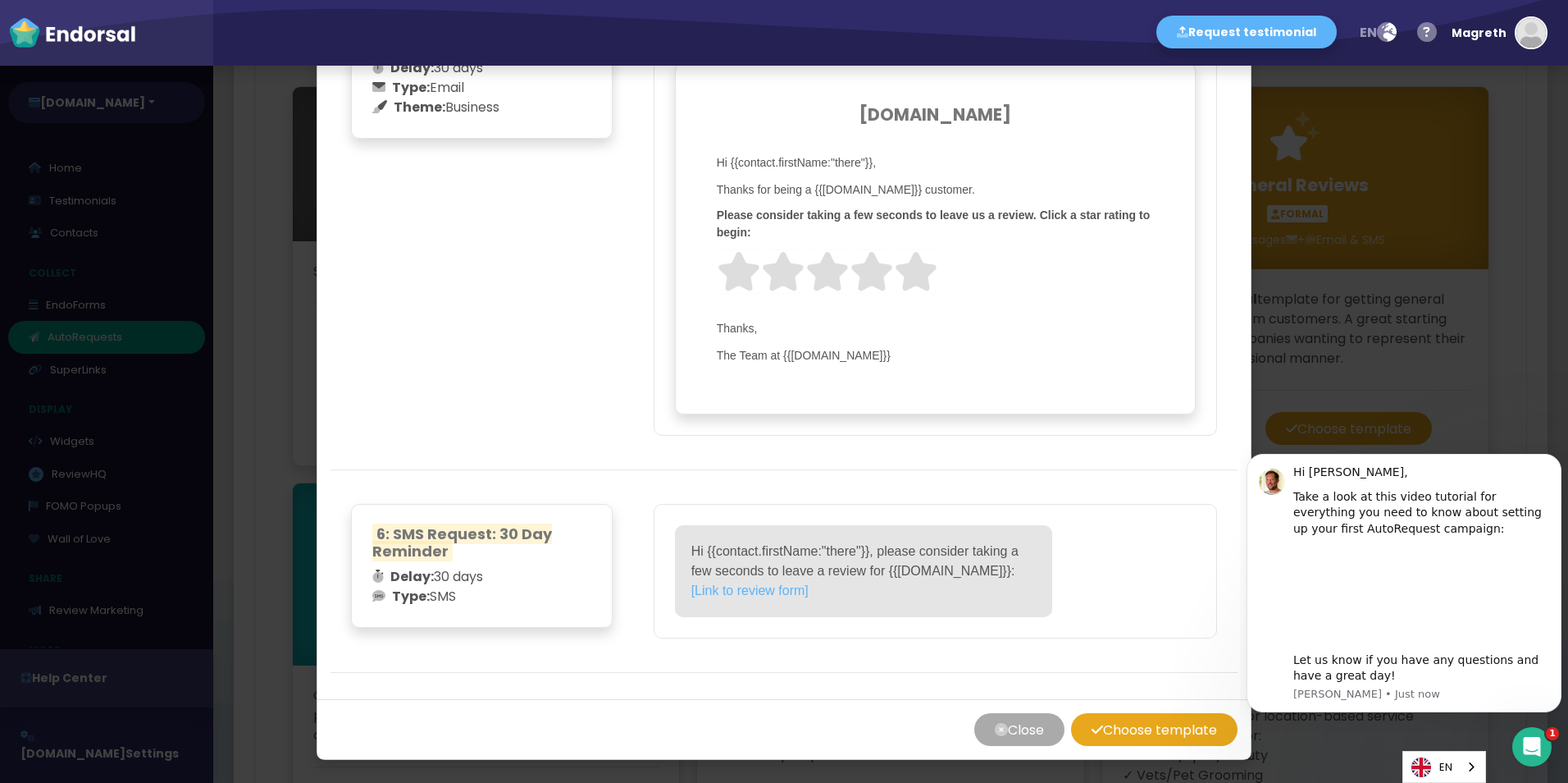
click at [995, 726] on icon "button" at bounding box center [1001, 729] width 13 height 33
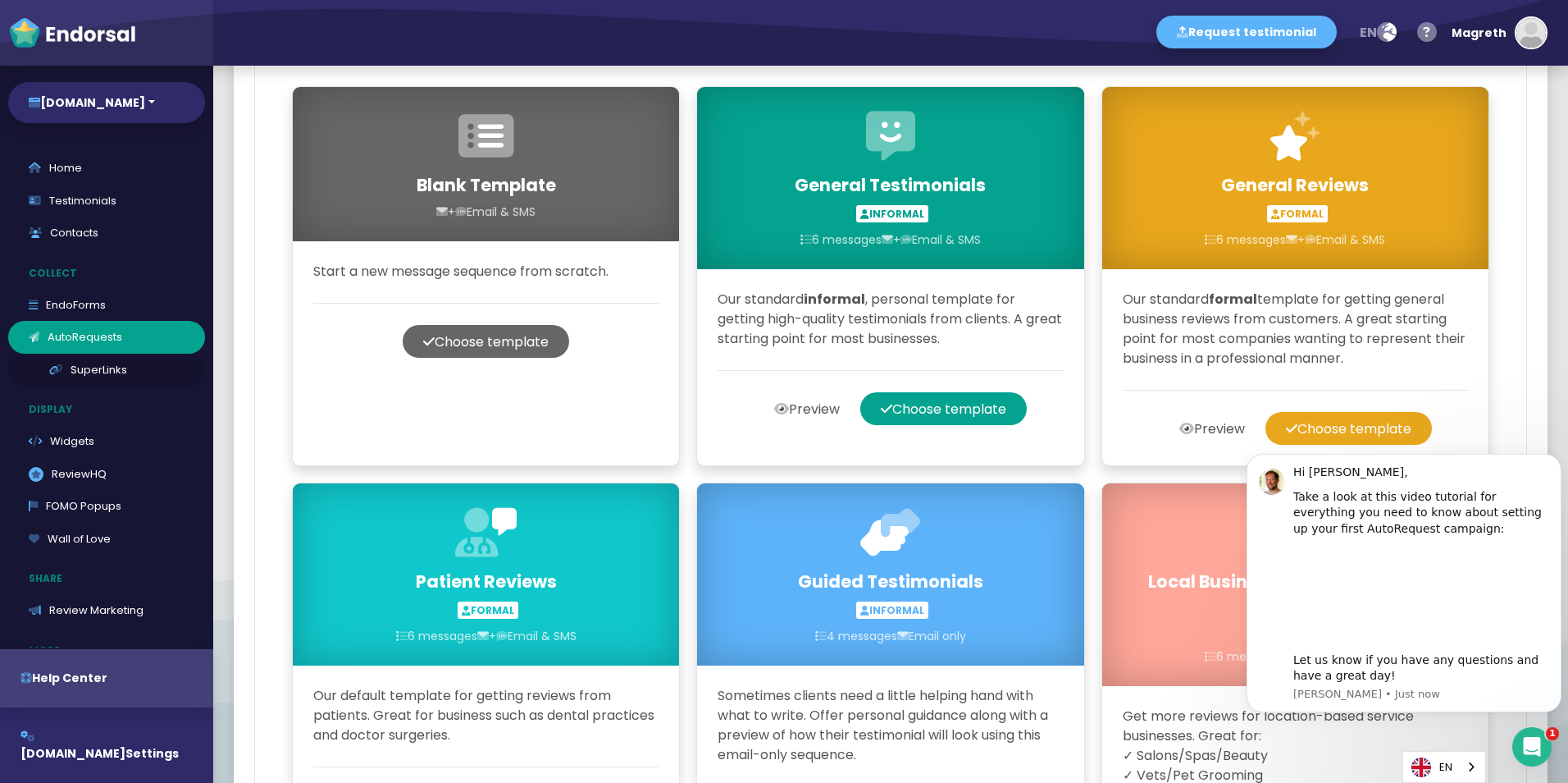
click at [110, 377] on link "SuperLinks" at bounding box center [107, 370] width 197 height 33
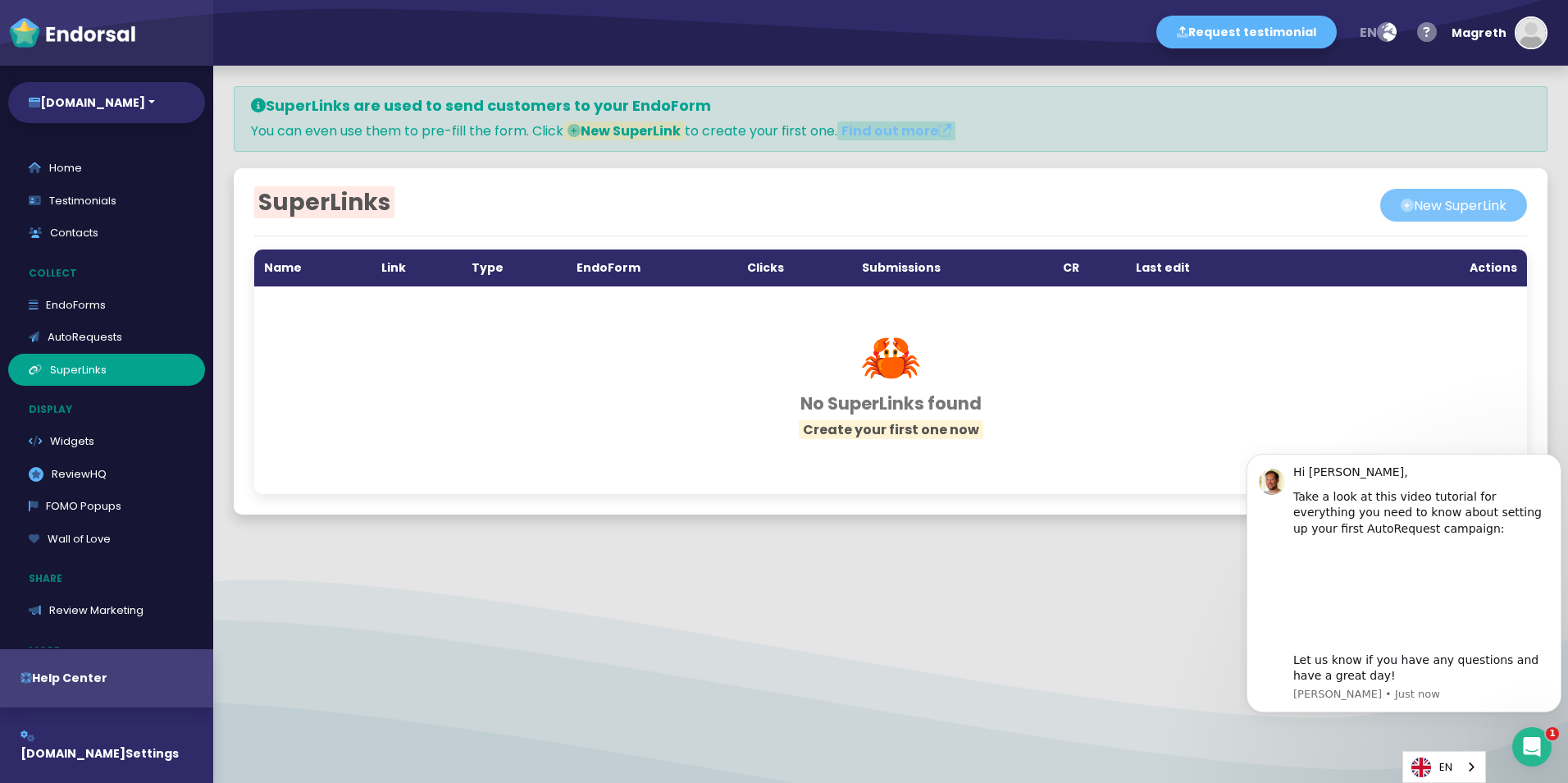
click at [1401, 206] on icon at bounding box center [1407, 205] width 13 height 33
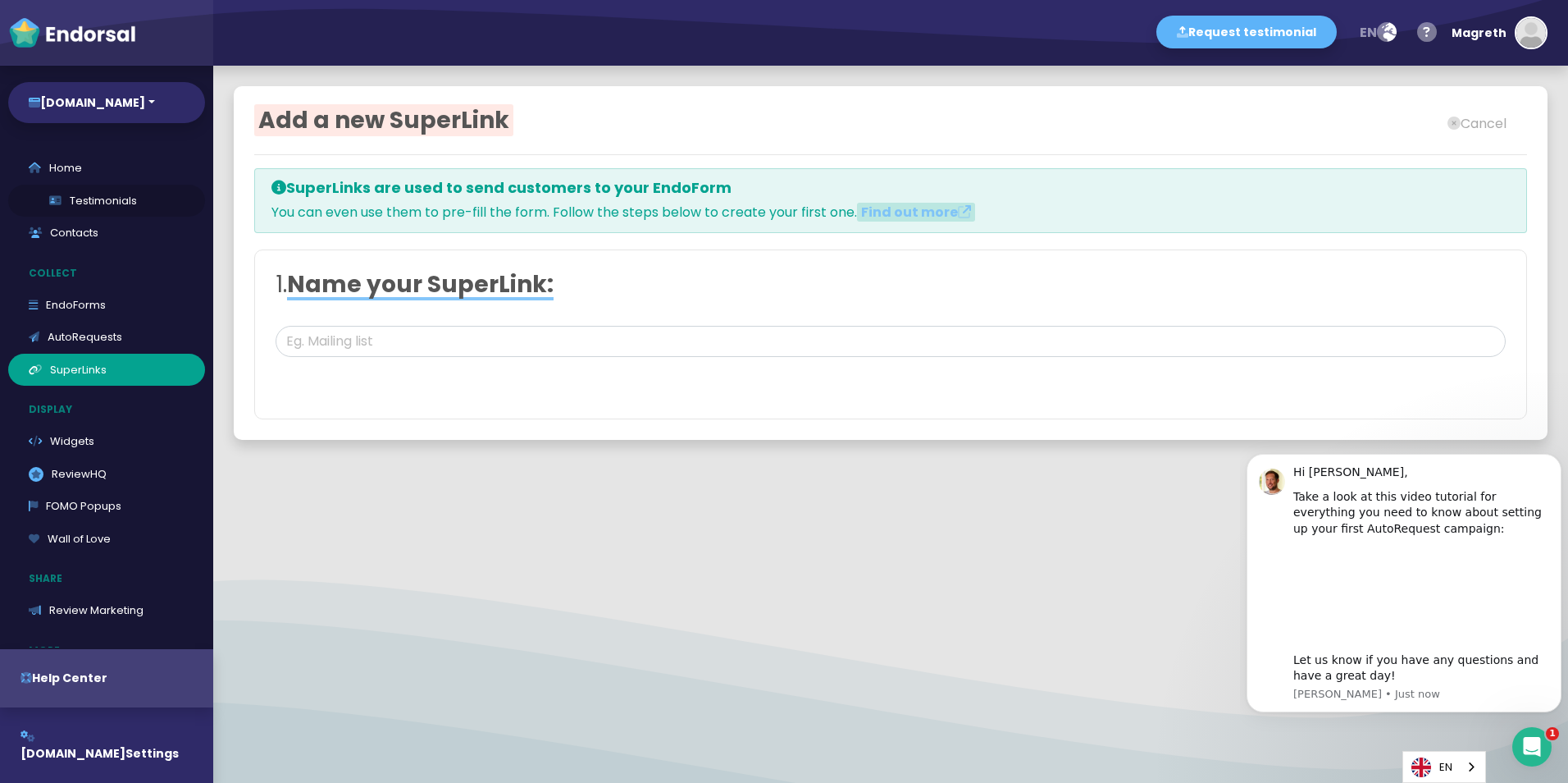
click at [77, 201] on link "Testimonials" at bounding box center [107, 201] width 197 height 33
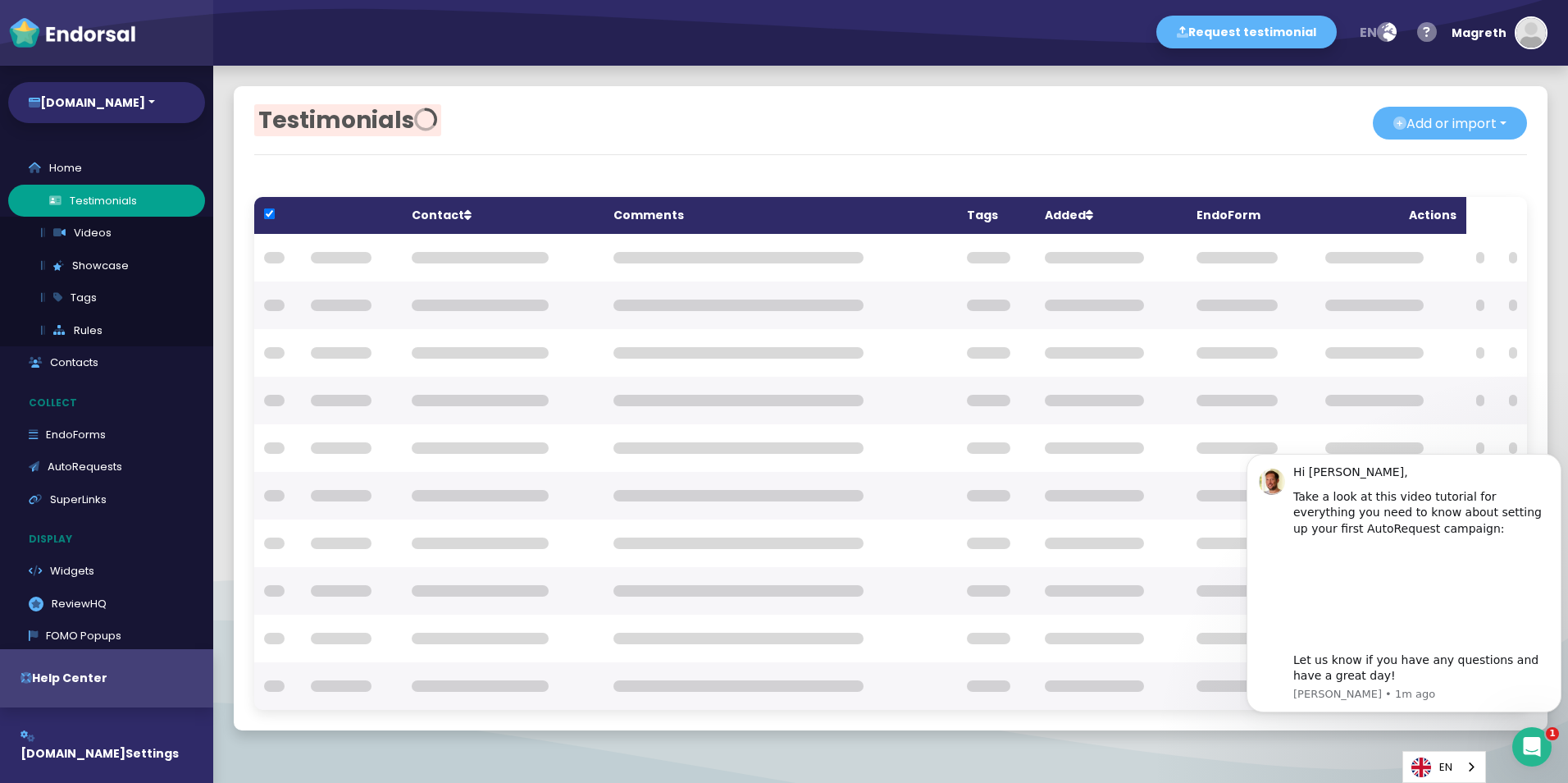
checkbox input "true"
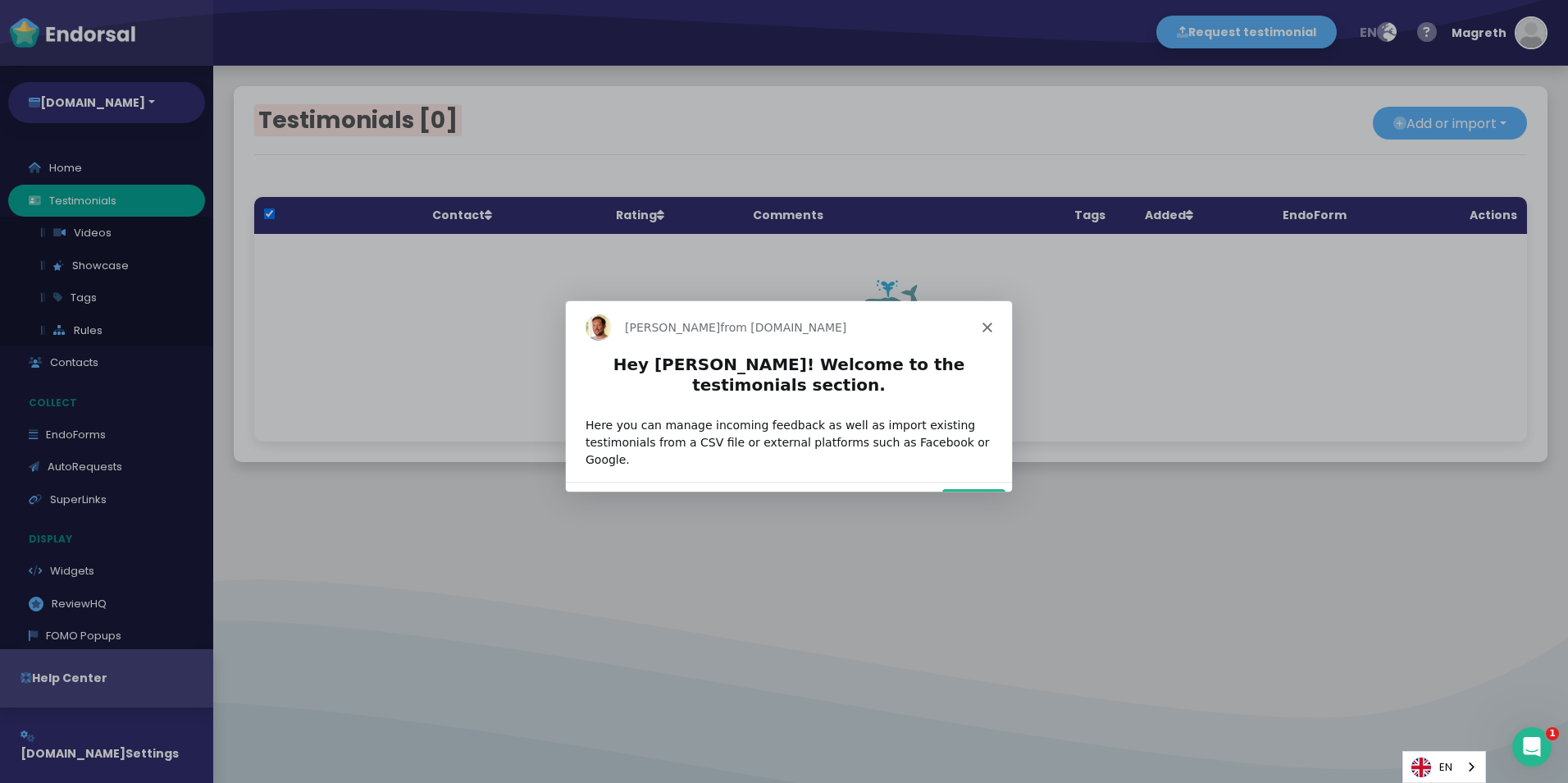
click at [71, 163] on div "Product tour overlay" at bounding box center [784, 392] width 1568 height 783
click at [982, 488] on button "Next" at bounding box center [973, 505] width 63 height 34
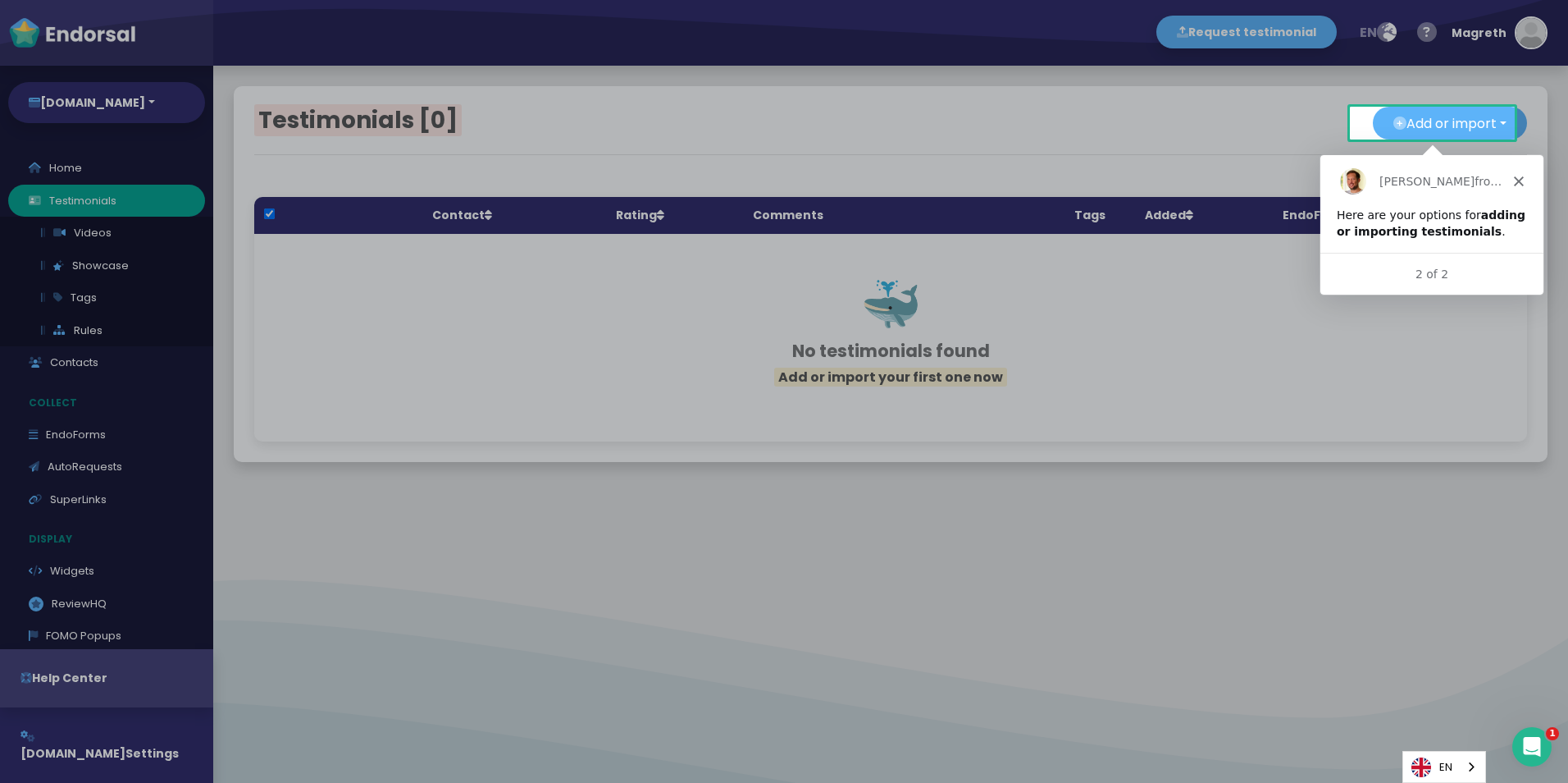
click at [57, 165] on div at bounding box center [784, 460] width 1568 height 643
click at [1512, 169] on div "[PERSON_NAME] from [DOMAIN_NAME]" at bounding box center [1431, 180] width 223 height 52
click at [1512, 178] on div "[PERSON_NAME] from [DOMAIN_NAME]" at bounding box center [1431, 180] width 223 height 52
click at [1514, 179] on icon "Close" at bounding box center [1518, 180] width 10 height 10
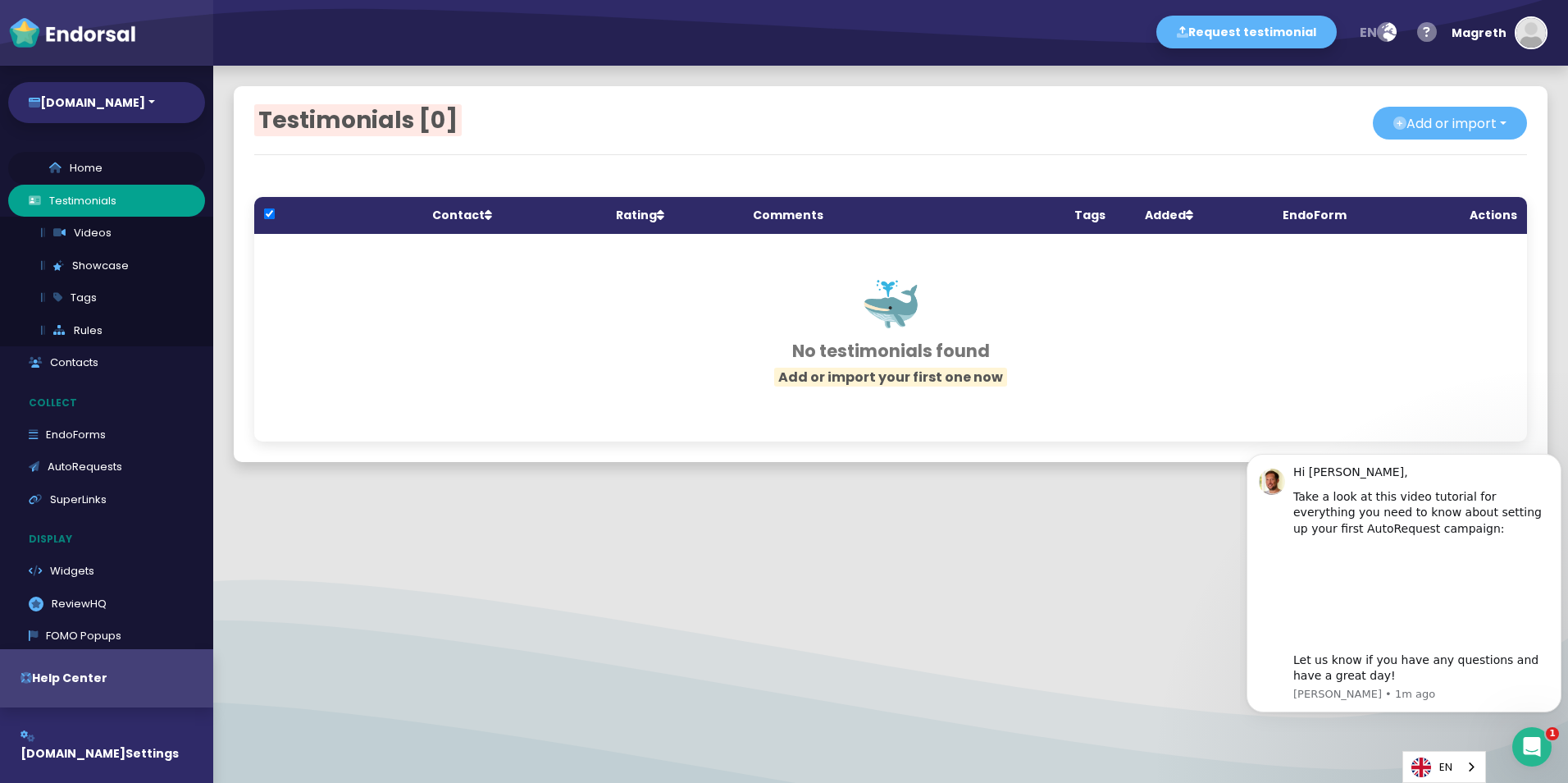
click at [105, 173] on link "Home" at bounding box center [107, 168] width 197 height 33
select select "14"
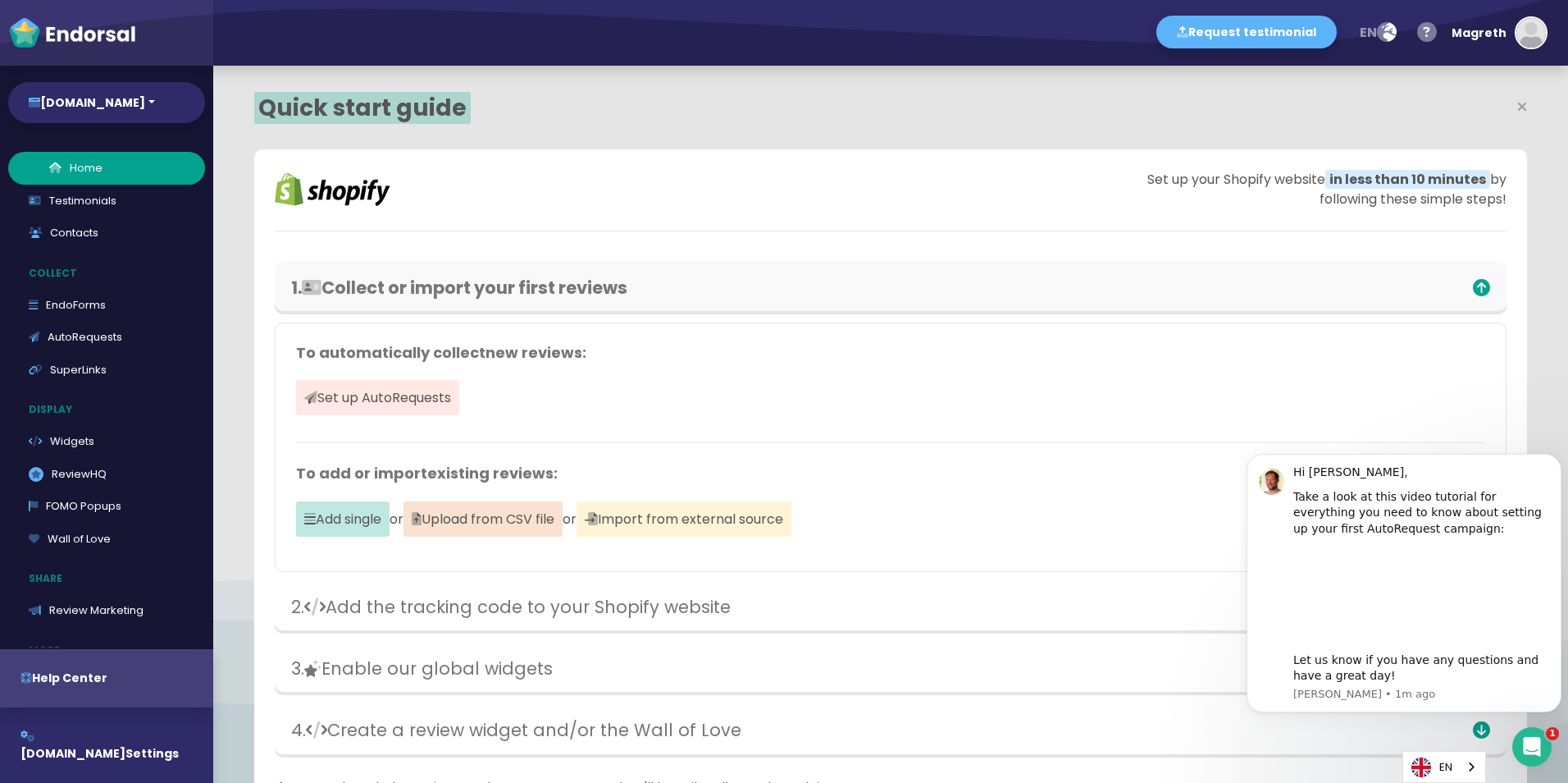
scroll to position [505, 827]
